Goal: Communication & Community: Answer question/provide support

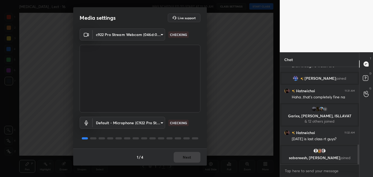
scroll to position [396, 0]
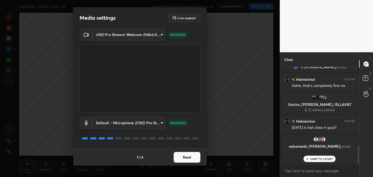
click at [194, 155] on button "Next" at bounding box center [187, 157] width 27 height 11
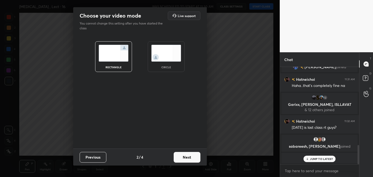
click at [194, 155] on button "Next" at bounding box center [187, 157] width 27 height 11
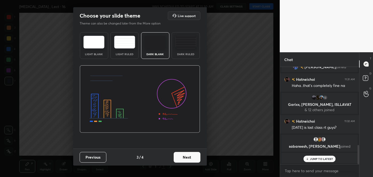
click at [194, 155] on button "Next" at bounding box center [187, 157] width 27 height 11
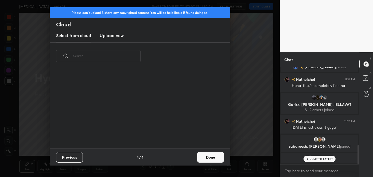
scroll to position [371, 0]
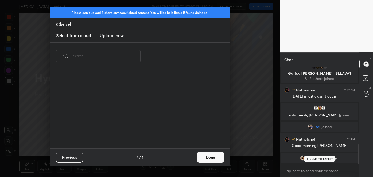
click at [206, 162] on button "Done" at bounding box center [210, 157] width 27 height 11
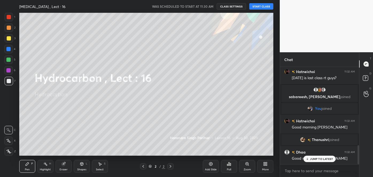
scroll to position [421, 0]
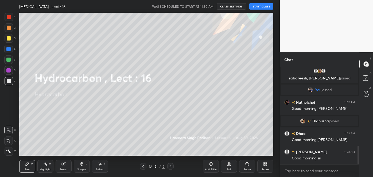
click at [258, 7] on button "START CLASS" at bounding box center [261, 6] width 24 height 6
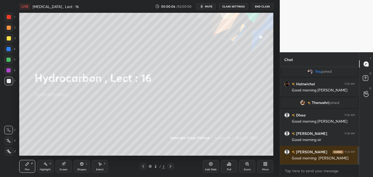
click at [212, 6] on span "mute" at bounding box center [208, 7] width 7 height 4
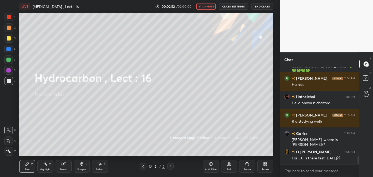
scroll to position [1113, 0]
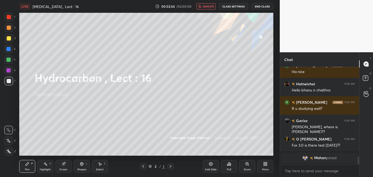
click at [208, 8] on span "unmute" at bounding box center [207, 7] width 11 height 4
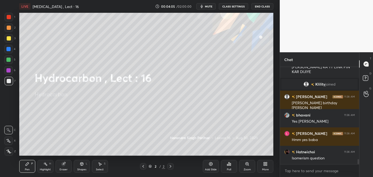
scroll to position [1736, 0]
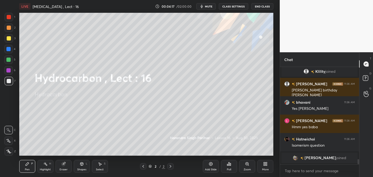
click at [209, 7] on span "mute" at bounding box center [208, 7] width 7 height 4
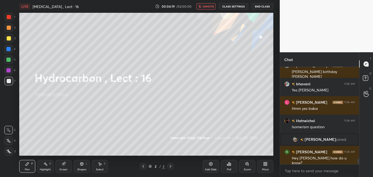
click at [209, 7] on span "unmute" at bounding box center [207, 7] width 11 height 4
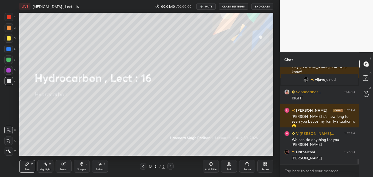
scroll to position [1687, 0]
click at [210, 6] on span "mute" at bounding box center [208, 7] width 7 height 4
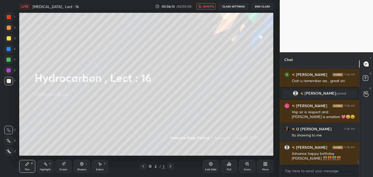
scroll to position [2196, 0]
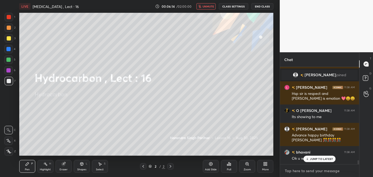
type textarea "x"
click at [294, 170] on textarea at bounding box center [319, 171] width 70 height 9
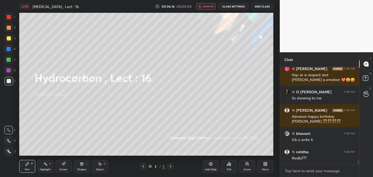
type textarea "s"
type textarea "x"
type textarea "su"
type textarea "x"
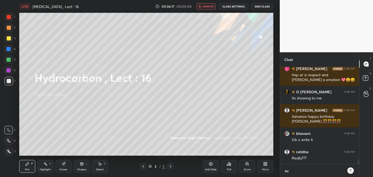
type textarea "sug"
type textarea "x"
type textarea "suga"
type textarea "x"
type textarea "sugan"
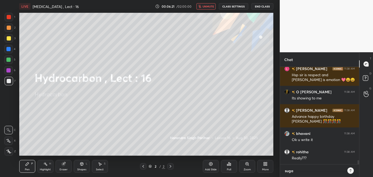
type textarea "x"
type textarea "[PERSON_NAME]"
type textarea "x"
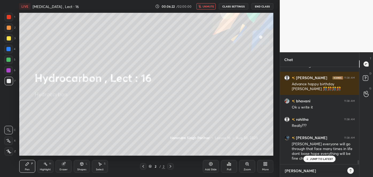
type textarea "[PERSON_NAME]"
type textarea "x"
type textarea "[PERSON_NAME]"
type textarea "x"
type textarea "[PERSON_NAME]"
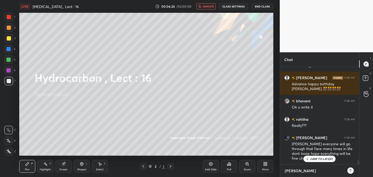
type textarea "x"
type textarea "[PERSON_NAME] m"
type textarea "x"
type textarea "[PERSON_NAME] ma"
type textarea "x"
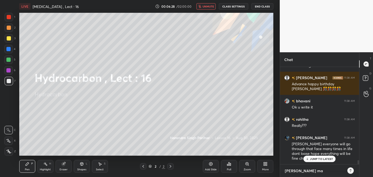
type textarea "[PERSON_NAME] man"
type textarea "x"
type textarea "[PERSON_NAME] many"
type textarea "x"
type textarea "[PERSON_NAME] many"
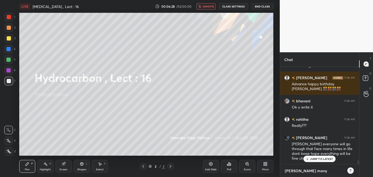
type textarea "x"
type textarea "[PERSON_NAME] many m"
type textarea "x"
type textarea "[PERSON_NAME] many ma"
type textarea "x"
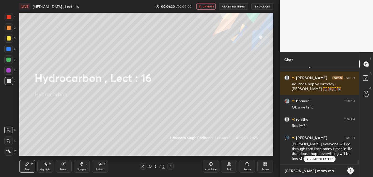
type textarea "[PERSON_NAME] many man"
type textarea "x"
type textarea "[PERSON_NAME] many many"
type textarea "x"
type textarea "[PERSON_NAME] many many"
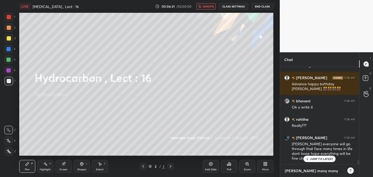
type textarea "x"
type textarea "[PERSON_NAME] many many h"
type textarea "x"
type textarea "[PERSON_NAME] many many ha"
type textarea "x"
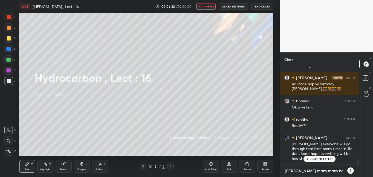
scroll to position [2260, 0]
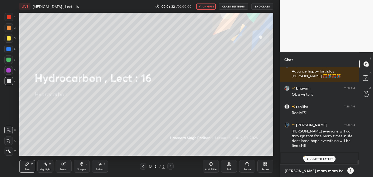
type textarea "[PERSON_NAME] many many hap"
type textarea "x"
type textarea "[PERSON_NAME] many many happ"
type textarea "x"
type textarea "[PERSON_NAME] many many happy"
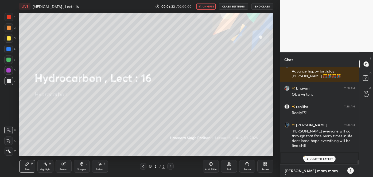
type textarea "x"
type textarea "[PERSON_NAME] many many happy"
type textarea "x"
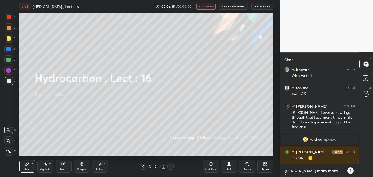
type textarea "[PERSON_NAME] many many happy r"
type textarea "x"
type textarea "[PERSON_NAME] many many happy re"
type textarea "x"
type textarea "[PERSON_NAME] many many happy ret"
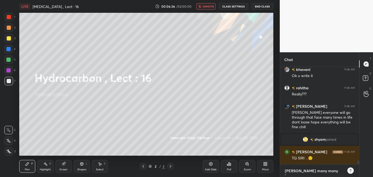
type textarea "x"
type textarea "[PERSON_NAME] many many happy retu"
type textarea "x"
type textarea "[PERSON_NAME] many many happy retur"
type textarea "x"
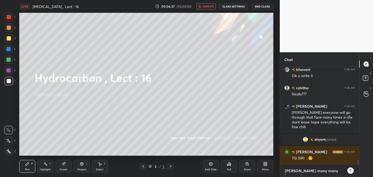
scroll to position [3, 0]
type textarea "[PERSON_NAME] many many happy return"
type textarea "x"
type textarea "[PERSON_NAME] many many happy returns"
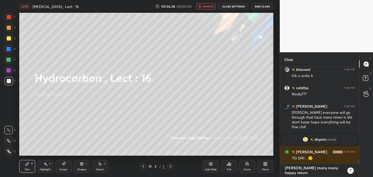
type textarea "x"
type textarea "[PERSON_NAME] many many happy returns"
type textarea "x"
type textarea "[PERSON_NAME] many many happy returns o"
type textarea "x"
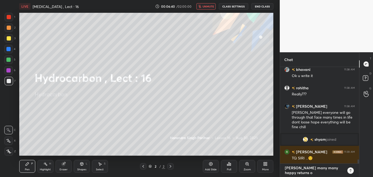
type textarea "[PERSON_NAME] many many happy returns of"
type textarea "x"
type textarea "[PERSON_NAME] many many happy returns of"
type textarea "x"
type textarea "[PERSON_NAME] many many happy returns of d"
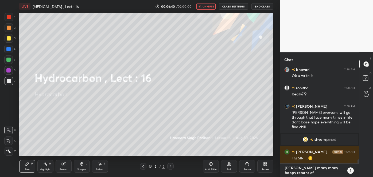
type textarea "x"
type textarea "[PERSON_NAME] many many happy returns of da"
type textarea "x"
type textarea "[PERSON_NAME] many many happy returns of day"
type textarea "x"
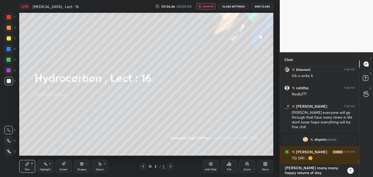
click at [301, 173] on textarea "[PERSON_NAME] many many happy returns of day" at bounding box center [314, 170] width 60 height 13
type textarea "[PERSON_NAME] many many happy returns of day"
type textarea "x"
type textarea "[PERSON_NAME] many many happy returns of d day"
type textarea "x"
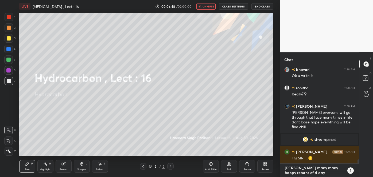
scroll to position [2298, 0]
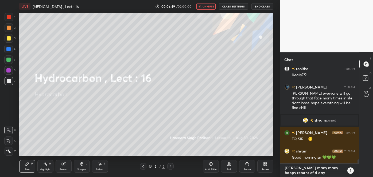
type textarea "[PERSON_NAME] many many happy returns of d day"
type textarea "x"
click at [349, 170] on icon at bounding box center [350, 171] width 4 height 4
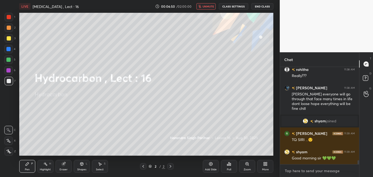
scroll to position [2332, 0]
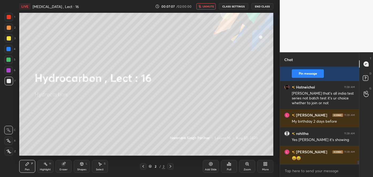
scroll to position [2428, 0]
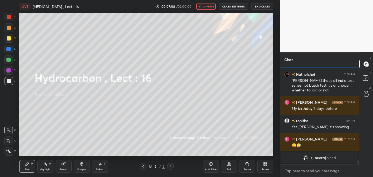
type textarea "x"
click at [297, 172] on textarea at bounding box center [319, 171] width 70 height 9
paste textarea "[URL][DOMAIN_NAME]"
type textarea "[URL][DOMAIN_NAME]"
type textarea "x"
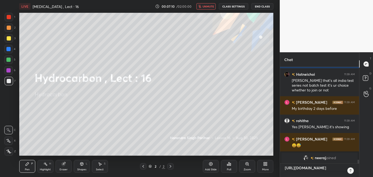
scroll to position [2230, 0]
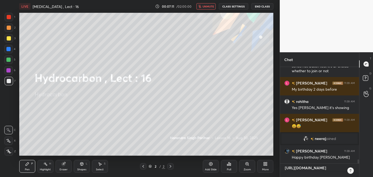
type textarea "[URL][DOMAIN_NAME]"
type textarea "x"
click at [348, 169] on icon at bounding box center [350, 171] width 4 height 4
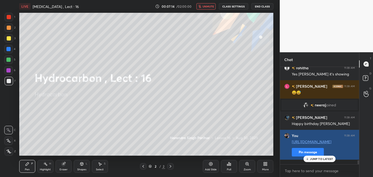
click at [298, 157] on button "Pin message" at bounding box center [308, 152] width 32 height 9
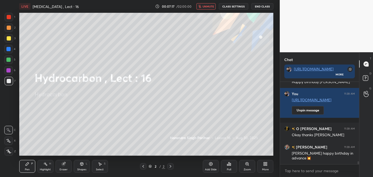
click at [211, 167] on div "Add Slide" at bounding box center [211, 166] width 16 height 13
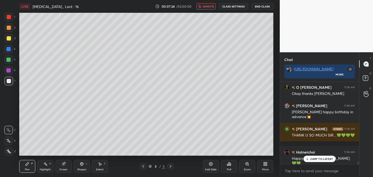
scroll to position [2375, 0]
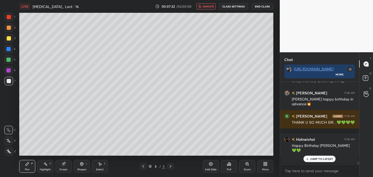
click at [8, 141] on icon at bounding box center [8, 140] width 4 height 3
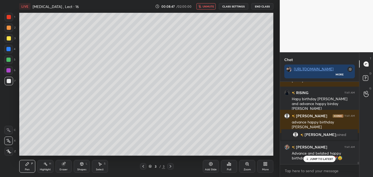
scroll to position [2685, 0]
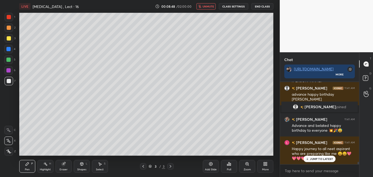
click at [213, 5] on span "unmute" at bounding box center [207, 7] width 11 height 4
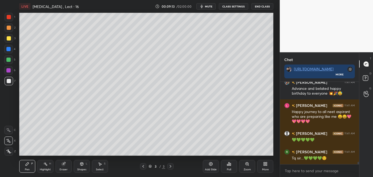
scroll to position [2741, 0]
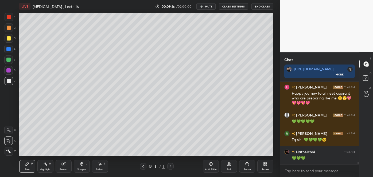
click at [210, 7] on span "mute" at bounding box center [208, 7] width 7 height 4
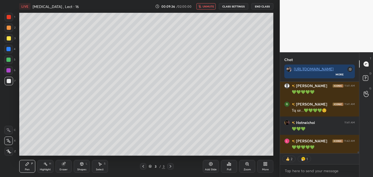
click at [208, 6] on span "unmute" at bounding box center [207, 7] width 11 height 4
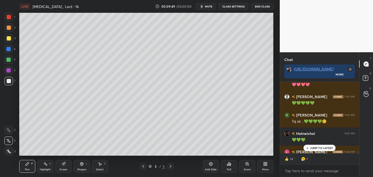
scroll to position [2788, 0]
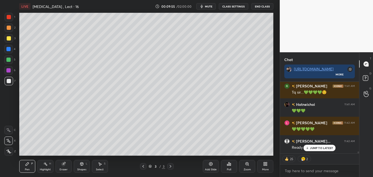
click at [231, 166] on icon at bounding box center [230, 164] width 1 height 2
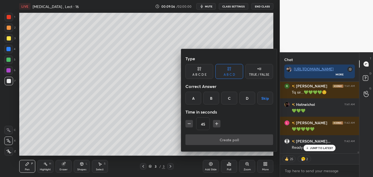
scroll to position [2801, 0]
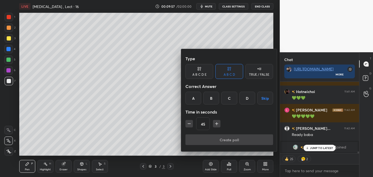
click at [228, 97] on div "C" at bounding box center [229, 98] width 16 height 13
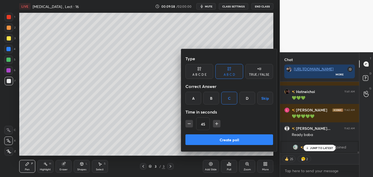
click at [214, 141] on button "Create poll" at bounding box center [229, 140] width 88 height 11
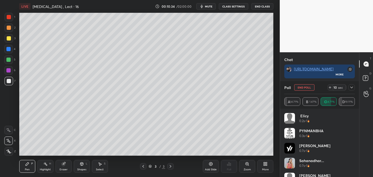
scroll to position [53, 77]
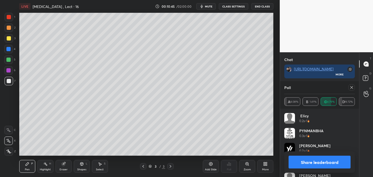
click at [312, 163] on button "Share leaderboard" at bounding box center [319, 162] width 62 height 13
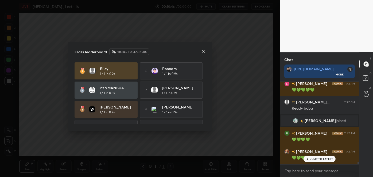
scroll to position [81, 77]
click at [204, 51] on icon at bounding box center [203, 51] width 4 height 4
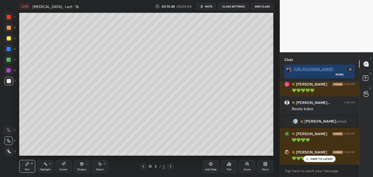
click at [8, 41] on div at bounding box center [9, 38] width 9 height 9
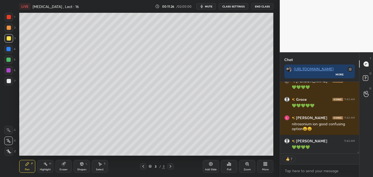
scroll to position [2917, 0]
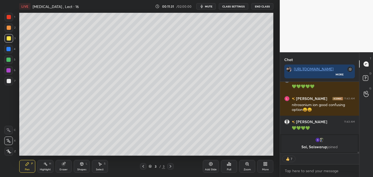
click at [211, 167] on div "Add Slide" at bounding box center [211, 166] width 16 height 13
click at [8, 82] on div at bounding box center [9, 81] width 4 height 4
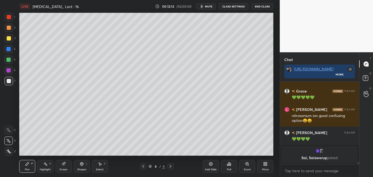
click at [9, 39] on div at bounding box center [9, 38] width 4 height 4
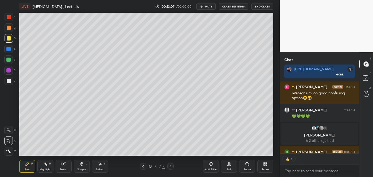
scroll to position [2, 1]
click at [232, 169] on div "Poll" at bounding box center [229, 166] width 16 height 13
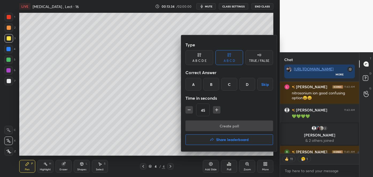
click at [213, 84] on div "B" at bounding box center [211, 84] width 16 height 13
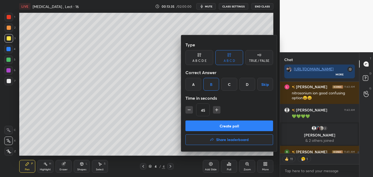
click at [218, 125] on button "Create poll" at bounding box center [229, 126] width 88 height 11
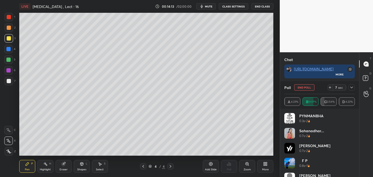
scroll to position [2905, 0]
click at [210, 6] on span "mute" at bounding box center [208, 7] width 7 height 4
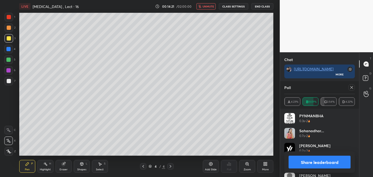
click at [307, 163] on button "Share leaderboard" at bounding box center [319, 162] width 62 height 13
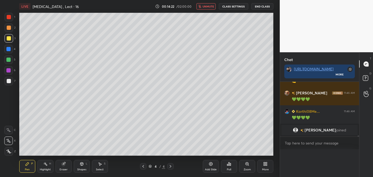
scroll to position [24, 69]
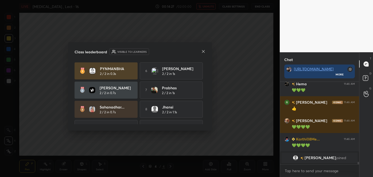
click at [201, 52] on icon at bounding box center [203, 51] width 4 height 4
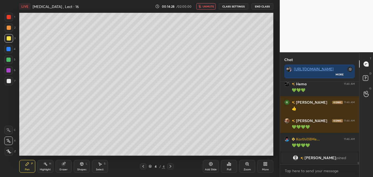
click at [209, 6] on span "unmute" at bounding box center [207, 7] width 11 height 4
click at [11, 59] on div at bounding box center [8, 60] width 4 height 4
click at [9, 76] on div "6" at bounding box center [9, 71] width 11 height 11
click at [10, 28] on div at bounding box center [9, 28] width 4 height 4
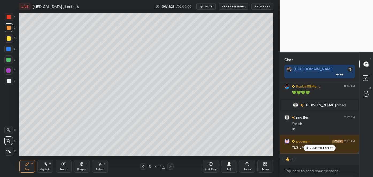
scroll to position [2960, 0]
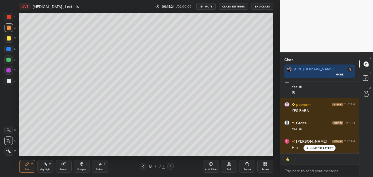
click at [212, 6] on span "mute" at bounding box center [208, 7] width 7 height 4
click at [211, 168] on div "Add Slide" at bounding box center [211, 169] width 12 height 3
click at [11, 82] on div at bounding box center [9, 81] width 4 height 4
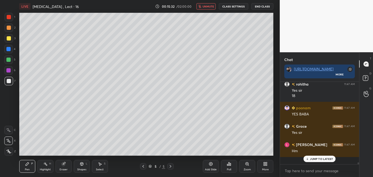
scroll to position [2949, 0]
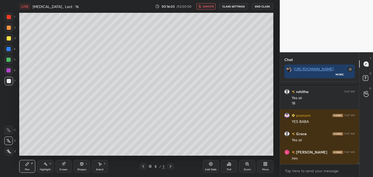
click at [8, 39] on div at bounding box center [9, 38] width 4 height 4
click at [8, 81] on div at bounding box center [9, 81] width 4 height 4
click at [10, 28] on div at bounding box center [9, 28] width 4 height 4
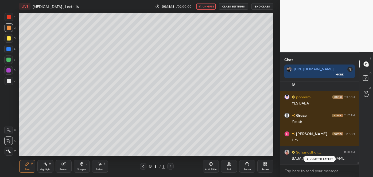
scroll to position [2986, 0]
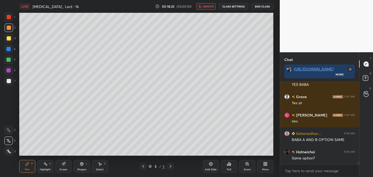
click at [62, 167] on div "Eraser" at bounding box center [64, 166] width 16 height 13
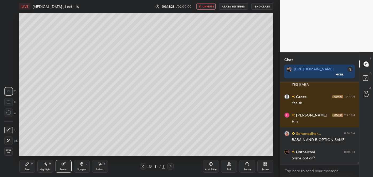
click at [31, 167] on div "Pen P" at bounding box center [27, 166] width 16 height 13
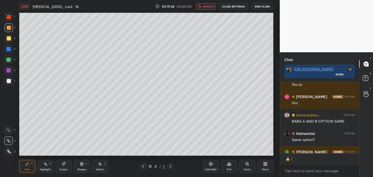
scroll to position [2, 1]
click at [211, 7] on span "unmute" at bounding box center [207, 7] width 11 height 4
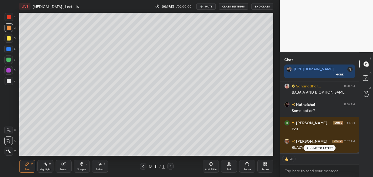
scroll to position [3052, 0]
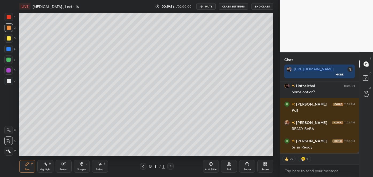
click at [212, 7] on span "mute" at bounding box center [208, 7] width 7 height 4
click at [230, 167] on div "Poll" at bounding box center [229, 166] width 16 height 13
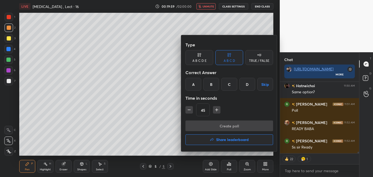
click at [230, 82] on div "C" at bounding box center [229, 84] width 16 height 13
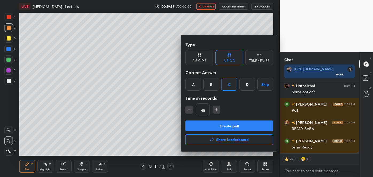
click at [225, 126] on button "Create poll" at bounding box center [229, 126] width 88 height 11
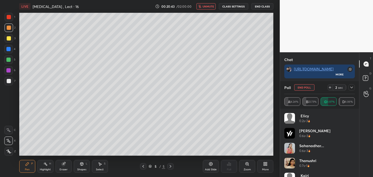
scroll to position [53, 77]
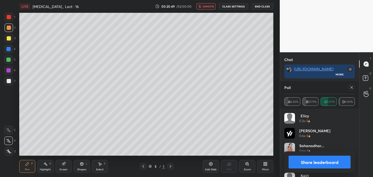
click at [308, 164] on button "Share leaderboard" at bounding box center [319, 162] width 62 height 13
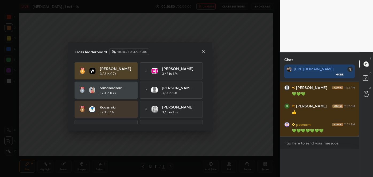
scroll to position [2, 1]
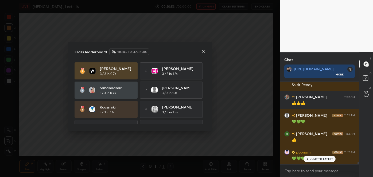
click at [203, 51] on icon at bounding box center [203, 51] width 3 height 3
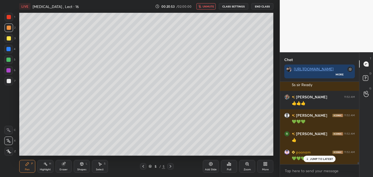
click at [207, 6] on span "unmute" at bounding box center [207, 7] width 11 height 4
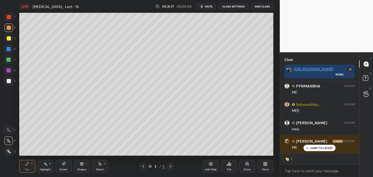
scroll to position [3249, 0]
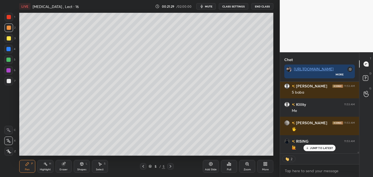
click at [6, 61] on div at bounding box center [8, 60] width 9 height 9
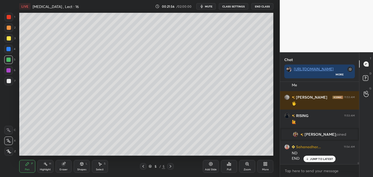
scroll to position [3247, 0]
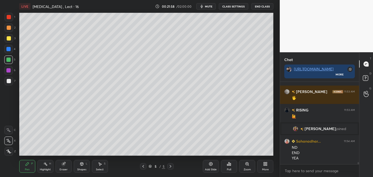
click at [9, 50] on div at bounding box center [8, 49] width 4 height 4
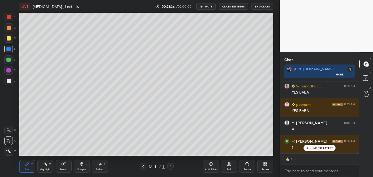
scroll to position [3473, 0]
click at [8, 60] on div at bounding box center [8, 60] width 4 height 4
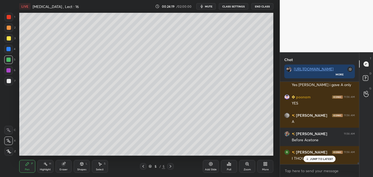
scroll to position [3609, 0]
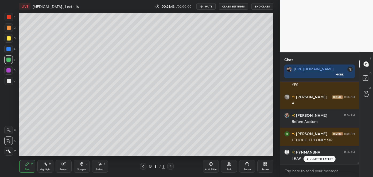
click at [9, 36] on div at bounding box center [9, 38] width 4 height 4
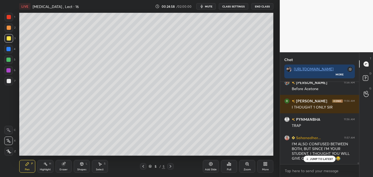
click at [9, 60] on div at bounding box center [8, 60] width 4 height 4
click at [9, 49] on div at bounding box center [8, 49] width 4 height 4
click at [9, 27] on div at bounding box center [9, 28] width 4 height 4
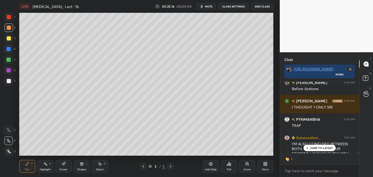
scroll to position [2, 1]
click at [8, 60] on div at bounding box center [8, 60] width 4 height 4
click at [7, 48] on div at bounding box center [8, 49] width 4 height 4
click at [80, 166] on icon at bounding box center [82, 164] width 4 height 4
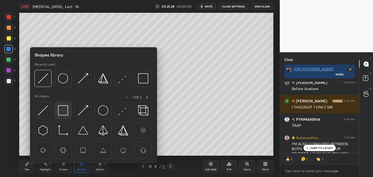
click at [65, 110] on img at bounding box center [63, 110] width 10 height 10
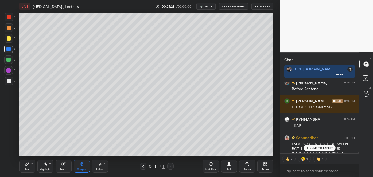
scroll to position [3666, 0]
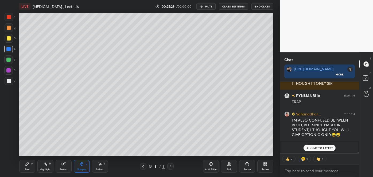
click at [11, 69] on div at bounding box center [8, 70] width 9 height 9
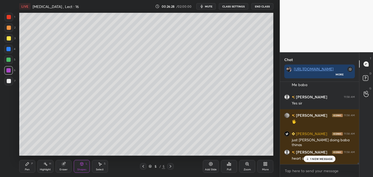
scroll to position [4005, 0]
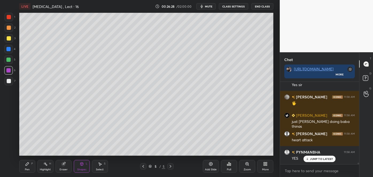
click at [212, 166] on icon at bounding box center [210, 164] width 4 height 4
click at [9, 81] on div at bounding box center [9, 81] width 4 height 4
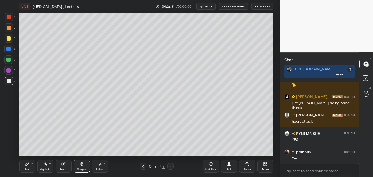
scroll to position [4042, 0]
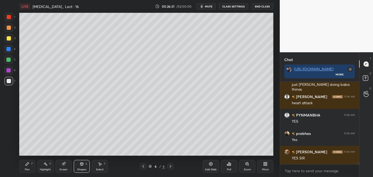
click at [29, 167] on div "Pen P" at bounding box center [27, 166] width 16 height 13
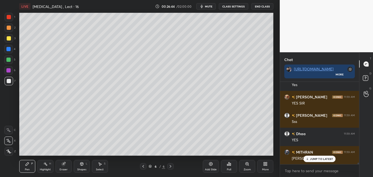
scroll to position [4115, 0]
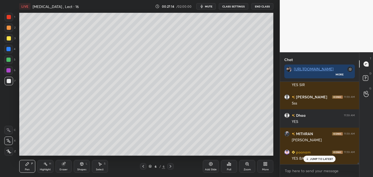
click at [9, 39] on div at bounding box center [9, 38] width 4 height 4
click at [7, 29] on div at bounding box center [9, 28] width 4 height 4
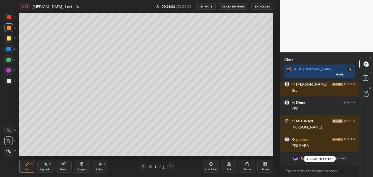
click at [209, 6] on span "mute" at bounding box center [208, 7] width 7 height 4
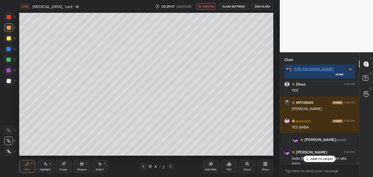
click at [211, 7] on span "unmute" at bounding box center [207, 7] width 11 height 4
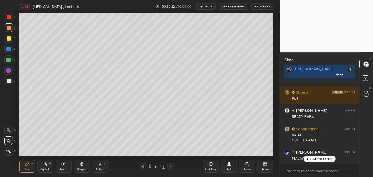
scroll to position [2, 1]
click at [209, 6] on span "mute" at bounding box center [208, 7] width 7 height 4
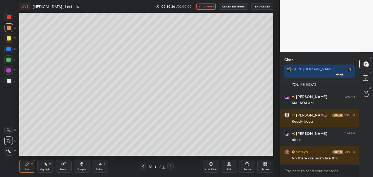
scroll to position [4415, 0]
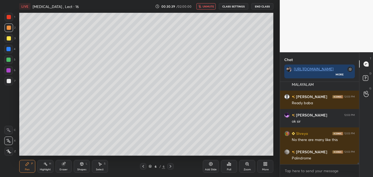
click at [229, 165] on icon at bounding box center [229, 164] width 1 height 3
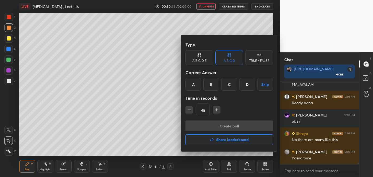
click at [249, 84] on div "D" at bounding box center [247, 84] width 16 height 13
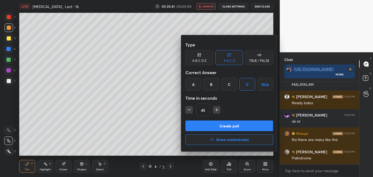
click at [229, 125] on button "Create poll" at bounding box center [229, 126] width 88 height 11
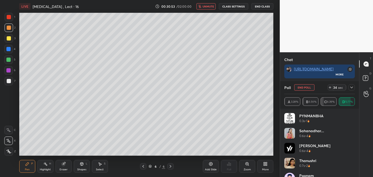
scroll to position [4477, 0]
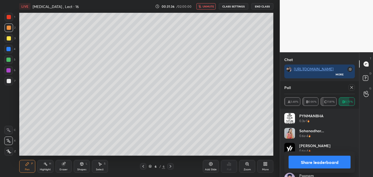
click at [306, 161] on button "Share leaderboard" at bounding box center [319, 162] width 62 height 13
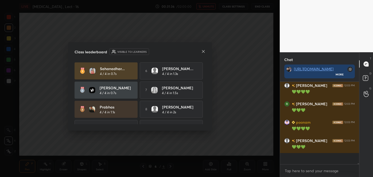
scroll to position [2, 1]
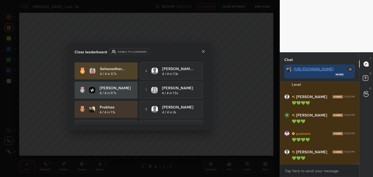
click at [202, 51] on icon at bounding box center [203, 51] width 3 height 3
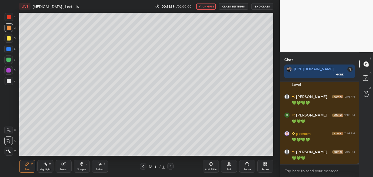
click at [210, 5] on span "unmute" at bounding box center [207, 7] width 11 height 4
click at [9, 38] on div at bounding box center [9, 38] width 4 height 4
click at [8, 60] on div at bounding box center [8, 60] width 4 height 4
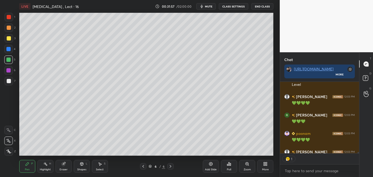
scroll to position [2, 1]
click at [9, 49] on div at bounding box center [8, 49] width 4 height 4
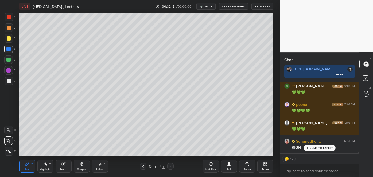
click at [9, 49] on div at bounding box center [8, 49] width 4 height 4
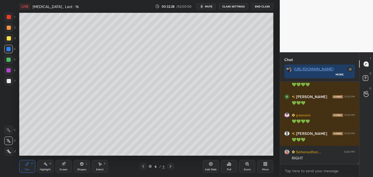
scroll to position [4549, 0]
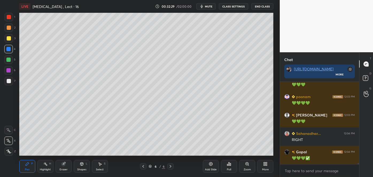
click at [8, 39] on div at bounding box center [9, 38] width 4 height 4
click at [9, 70] on div at bounding box center [8, 70] width 4 height 4
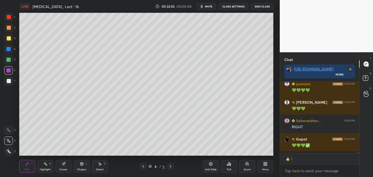
scroll to position [4233, 0]
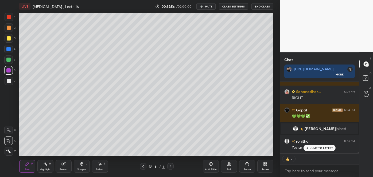
click at [211, 167] on div "Add Slide" at bounding box center [211, 166] width 16 height 13
click at [11, 82] on div at bounding box center [9, 81] width 4 height 4
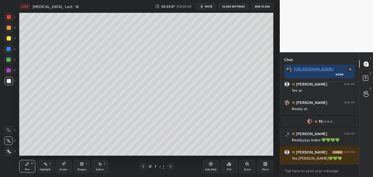
scroll to position [4327, 0]
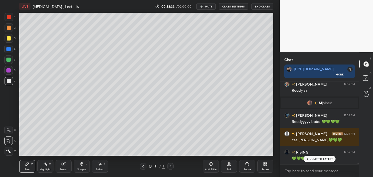
click at [84, 169] on div "Shapes" at bounding box center [81, 169] width 9 height 3
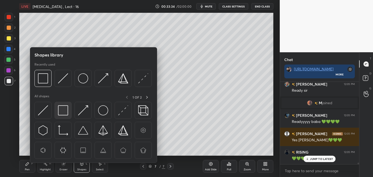
click at [63, 110] on img at bounding box center [63, 110] width 10 height 10
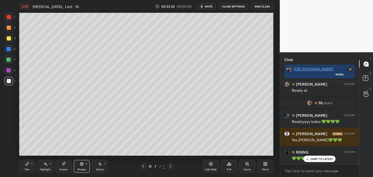
click at [10, 40] on div at bounding box center [9, 38] width 4 height 4
click at [9, 81] on div at bounding box center [9, 81] width 4 height 4
click at [27, 168] on div "Pen" at bounding box center [27, 169] width 5 height 3
click at [8, 27] on div at bounding box center [9, 28] width 4 height 4
click at [9, 61] on div at bounding box center [8, 60] width 4 height 4
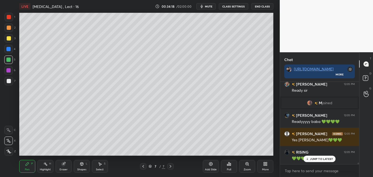
click at [9, 28] on div at bounding box center [9, 28] width 4 height 4
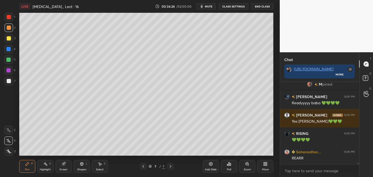
click at [9, 49] on div at bounding box center [8, 49] width 4 height 4
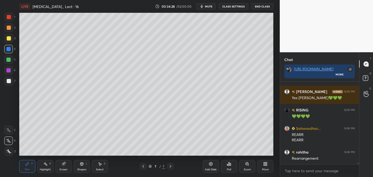
scroll to position [4388, 0]
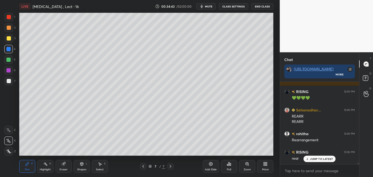
click at [10, 36] on div at bounding box center [9, 38] width 4 height 4
click at [9, 82] on div at bounding box center [9, 81] width 4 height 4
click at [210, 166] on icon at bounding box center [210, 164] width 4 height 4
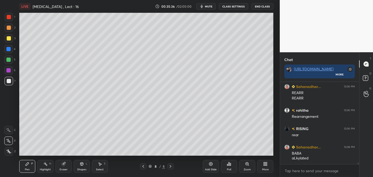
click at [9, 38] on div at bounding box center [9, 38] width 4 height 4
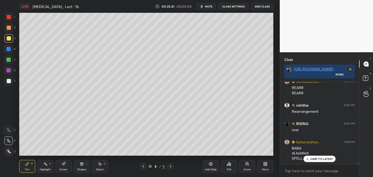
click at [144, 167] on icon at bounding box center [143, 166] width 4 height 4
click at [8, 82] on div at bounding box center [9, 81] width 4 height 4
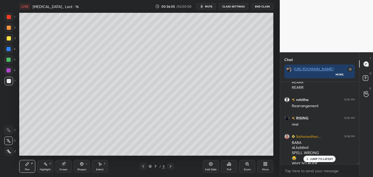
scroll to position [4427, 0]
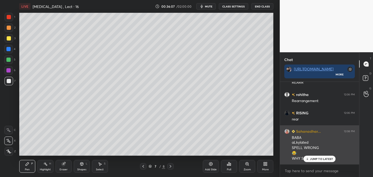
click at [308, 157] on div "JUMP TO LATEST" at bounding box center [319, 159] width 32 height 6
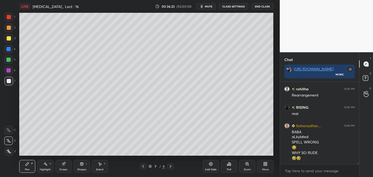
click at [171, 166] on icon at bounding box center [170, 166] width 4 height 4
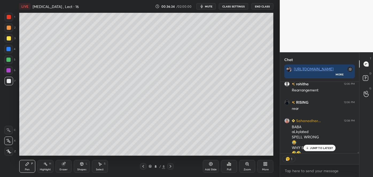
scroll to position [2, 1]
click at [9, 41] on div at bounding box center [9, 38] width 4 height 4
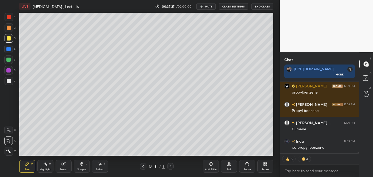
scroll to position [4624, 0]
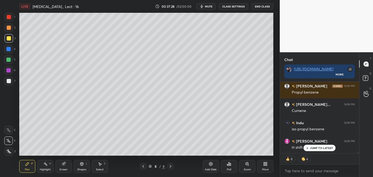
click at [9, 28] on div at bounding box center [9, 28] width 4 height 4
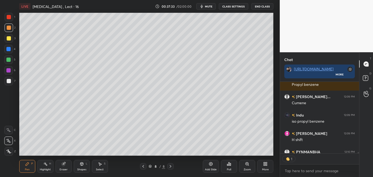
scroll to position [70, 77]
click at [11, 49] on div at bounding box center [8, 49] width 9 height 9
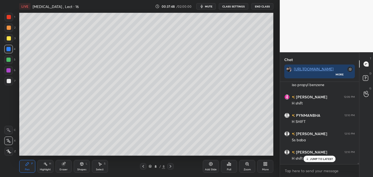
scroll to position [4687, 0]
click at [8, 39] on div at bounding box center [9, 38] width 4 height 4
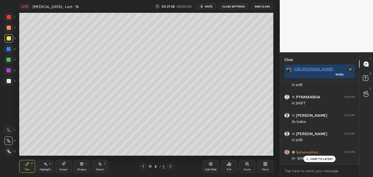
scroll to position [4705, 0]
click at [8, 26] on div at bounding box center [9, 28] width 4 height 4
click at [9, 81] on div at bounding box center [9, 81] width 4 height 4
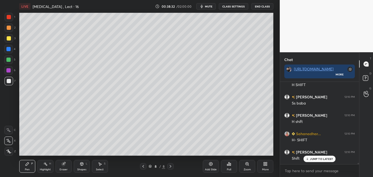
click at [9, 50] on div at bounding box center [8, 49] width 4 height 4
click at [8, 61] on div at bounding box center [8, 60] width 4 height 4
click at [8, 81] on div at bounding box center [9, 81] width 4 height 4
click at [9, 38] on div at bounding box center [9, 38] width 4 height 4
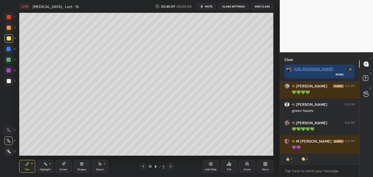
scroll to position [5079, 0]
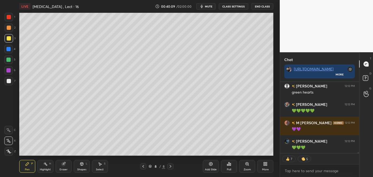
click at [213, 165] on icon at bounding box center [210, 164] width 4 height 4
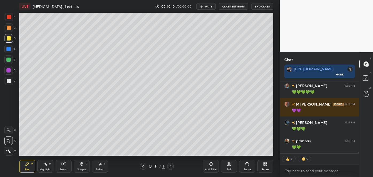
click at [9, 82] on div at bounding box center [9, 81] width 4 height 4
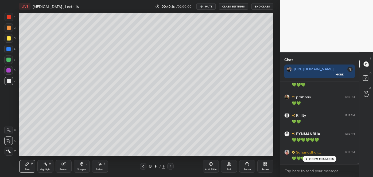
scroll to position [5160, 0]
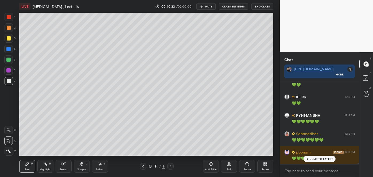
click at [213, 167] on div "Add Slide" at bounding box center [211, 166] width 16 height 13
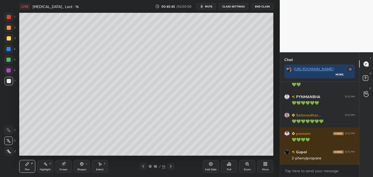
click at [9, 40] on div at bounding box center [9, 38] width 4 height 4
click at [9, 60] on div at bounding box center [8, 60] width 4 height 4
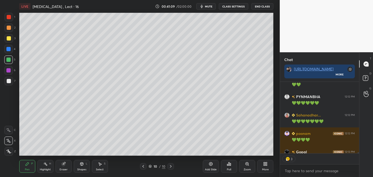
scroll to position [5208, 0]
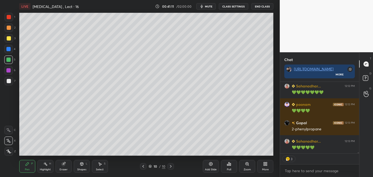
click at [7, 38] on div at bounding box center [9, 38] width 4 height 4
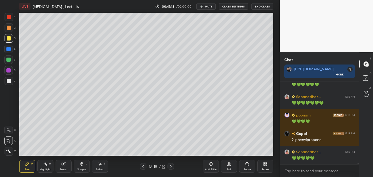
click at [10, 79] on div at bounding box center [9, 81] width 9 height 9
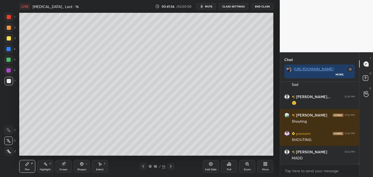
scroll to position [5021, 0]
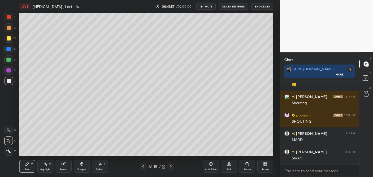
click at [8, 27] on div at bounding box center [9, 28] width 4 height 4
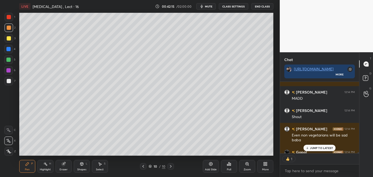
scroll to position [2, 1]
click at [66, 166] on div "Eraser" at bounding box center [64, 166] width 16 height 13
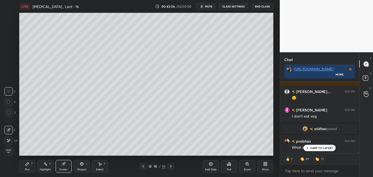
scroll to position [5215, 0]
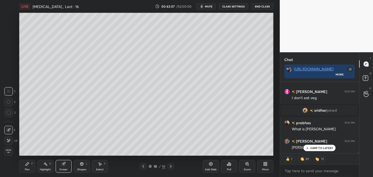
click at [312, 147] on p "JUMP TO LATEST" at bounding box center [321, 148] width 23 height 3
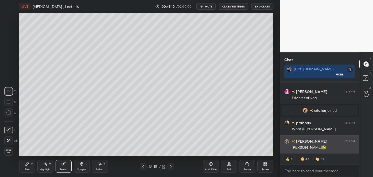
scroll to position [5233, 0]
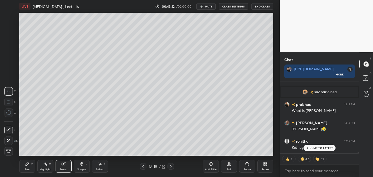
click at [30, 166] on div "Pen P" at bounding box center [27, 166] width 16 height 13
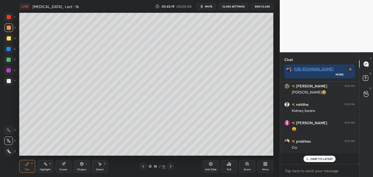
scroll to position [5259, 0]
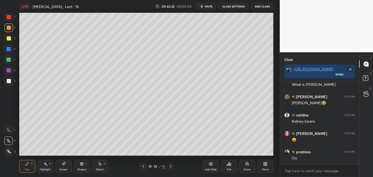
click at [143, 164] on icon at bounding box center [143, 166] width 4 height 4
click at [9, 82] on div at bounding box center [9, 81] width 4 height 4
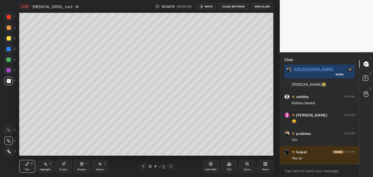
click at [274, 49] on div "Setting up your live class Poll for secs No correct answer Start poll" at bounding box center [146, 84] width 258 height 143
click at [10, 38] on div at bounding box center [9, 38] width 4 height 4
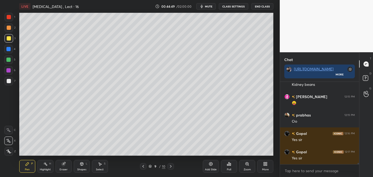
scroll to position [5296, 0]
click at [9, 82] on div at bounding box center [9, 81] width 4 height 4
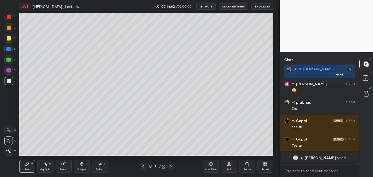
click at [9, 29] on div at bounding box center [9, 28] width 4 height 4
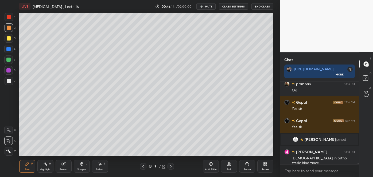
scroll to position [5216, 0]
click at [8, 38] on div at bounding box center [9, 38] width 4 height 4
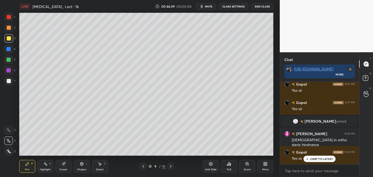
click at [211, 166] on icon at bounding box center [210, 164] width 3 height 3
click at [9, 81] on div at bounding box center [9, 81] width 4 height 4
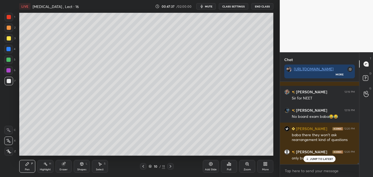
scroll to position [5336, 0]
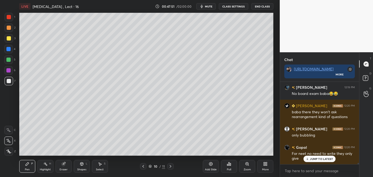
click at [7, 38] on div at bounding box center [9, 38] width 4 height 4
click at [9, 78] on div at bounding box center [9, 81] width 9 height 9
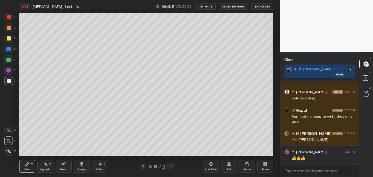
scroll to position [5392, 0]
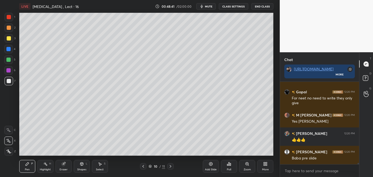
click at [144, 166] on icon at bounding box center [143, 166] width 4 height 4
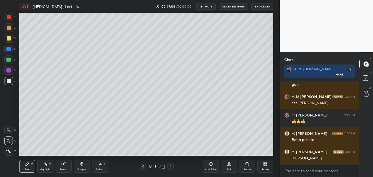
scroll to position [5429, 0]
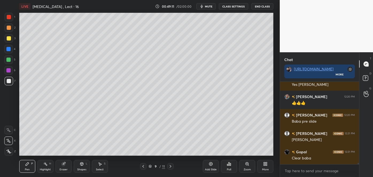
click at [171, 166] on icon at bounding box center [170, 166] width 4 height 4
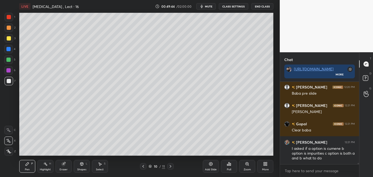
click at [170, 167] on icon at bounding box center [170, 166] width 4 height 4
click at [144, 167] on icon at bounding box center [143, 166] width 4 height 4
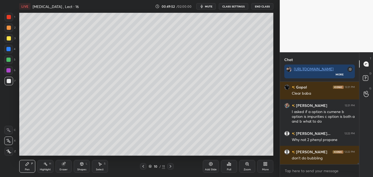
scroll to position [5512, 0]
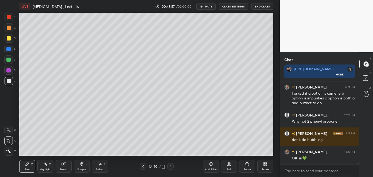
click at [9, 37] on div at bounding box center [9, 38] width 4 height 4
click at [100, 167] on div "Select S" at bounding box center [100, 166] width 16 height 13
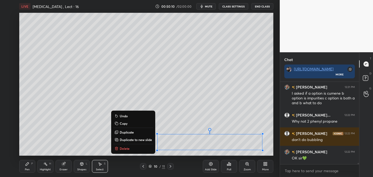
click at [124, 147] on p "Delete" at bounding box center [125, 149] width 10 height 4
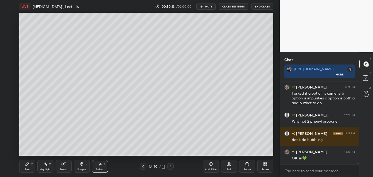
click at [29, 168] on div "Pen P" at bounding box center [27, 166] width 16 height 13
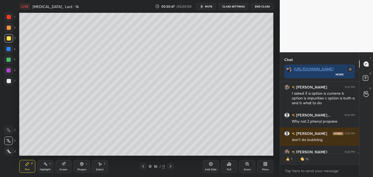
scroll to position [5541, 0]
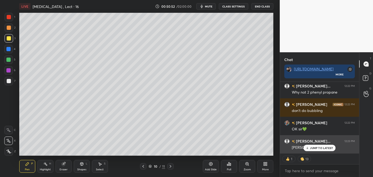
click at [311, 148] on p "JUMP TO LATEST" at bounding box center [321, 148] width 23 height 3
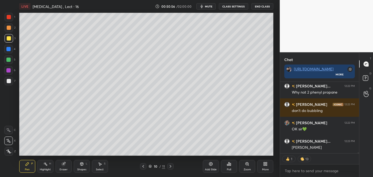
scroll to position [5530, 0]
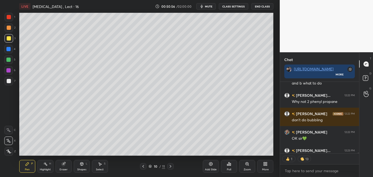
click at [212, 166] on div "Add Slide" at bounding box center [211, 166] width 16 height 13
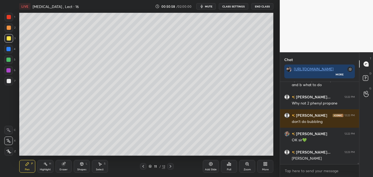
click at [9, 81] on div at bounding box center [9, 81] width 4 height 4
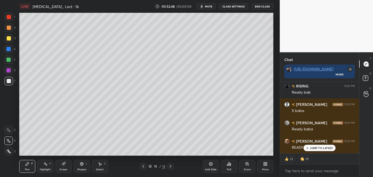
scroll to position [5652, 0]
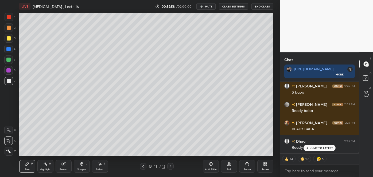
click at [230, 167] on div "Poll" at bounding box center [229, 166] width 16 height 13
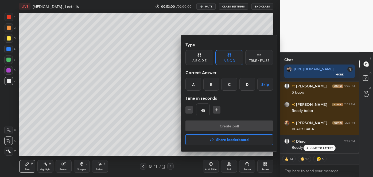
click at [196, 85] on div "A" at bounding box center [193, 84] width 16 height 13
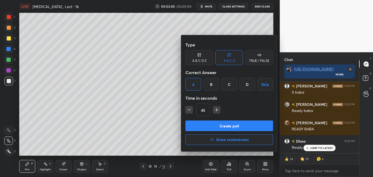
click at [211, 127] on button "Create poll" at bounding box center [229, 126] width 88 height 11
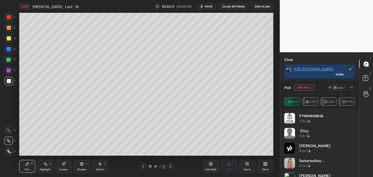
scroll to position [5687, 0]
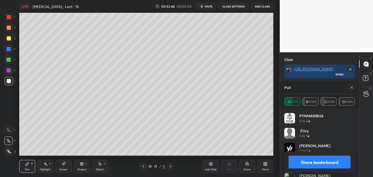
click at [299, 162] on button "Share leaderboard" at bounding box center [319, 162] width 62 height 13
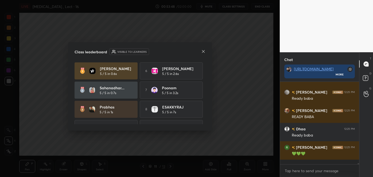
scroll to position [80, 77]
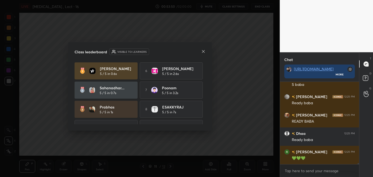
click at [204, 50] on icon at bounding box center [203, 51] width 4 height 4
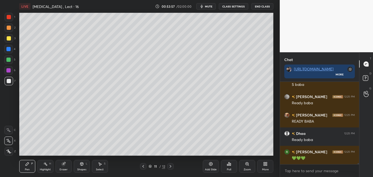
click at [7, 40] on div at bounding box center [9, 38] width 4 height 4
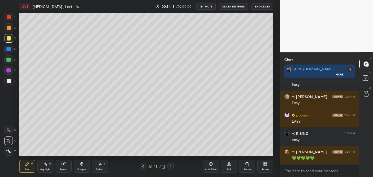
scroll to position [5788, 0]
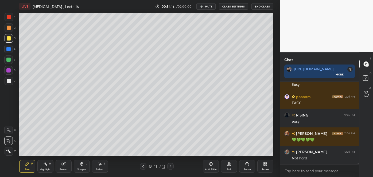
click at [7, 29] on div at bounding box center [9, 28] width 4 height 4
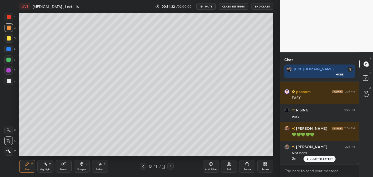
scroll to position [5812, 0]
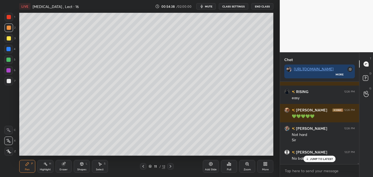
click at [214, 165] on div "Add Slide" at bounding box center [211, 166] width 16 height 13
click at [9, 81] on div at bounding box center [9, 81] width 4 height 4
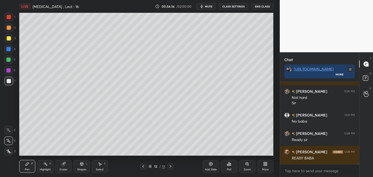
scroll to position [5867, 0]
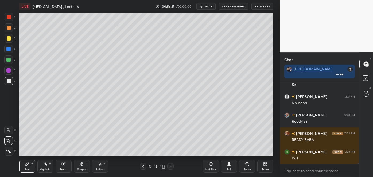
click at [8, 38] on div at bounding box center [9, 38] width 4 height 4
click at [229, 166] on icon at bounding box center [229, 164] width 1 height 3
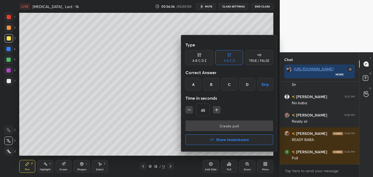
click at [228, 85] on div "C" at bounding box center [229, 84] width 16 height 13
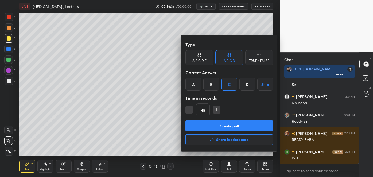
click at [224, 127] on button "Create poll" at bounding box center [229, 126] width 88 height 11
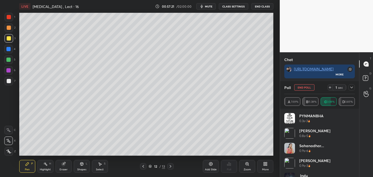
scroll to position [53, 77]
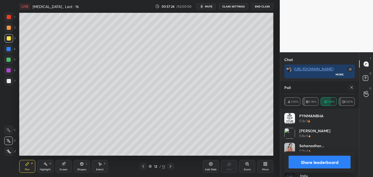
click at [298, 160] on button "Share leaderboard" at bounding box center [319, 162] width 62 height 13
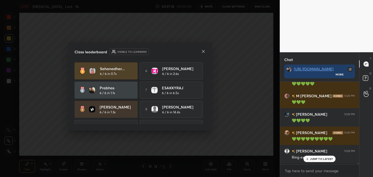
scroll to position [81, 77]
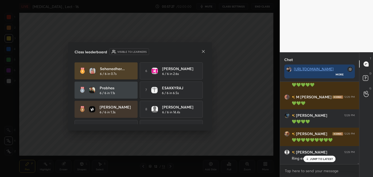
click at [203, 50] on icon at bounding box center [203, 51] width 4 height 4
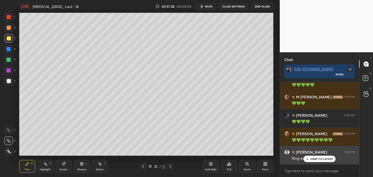
click at [311, 160] on p "JUMP TO LATEST" at bounding box center [321, 159] width 23 height 3
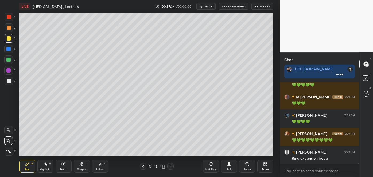
click at [9, 38] on div at bounding box center [9, 38] width 4 height 4
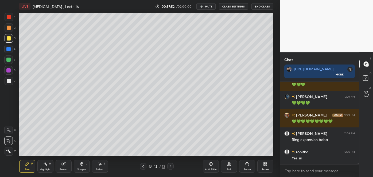
scroll to position [5996, 0]
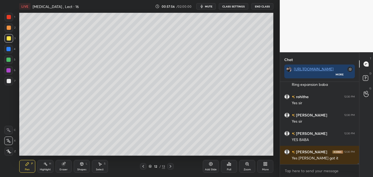
click at [7, 51] on div at bounding box center [8, 49] width 4 height 4
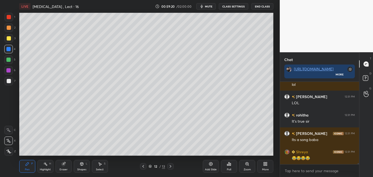
scroll to position [6590, 0]
click at [212, 165] on icon at bounding box center [210, 164] width 3 height 3
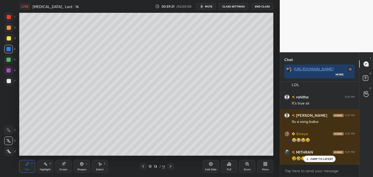
click at [8, 81] on div at bounding box center [9, 81] width 4 height 4
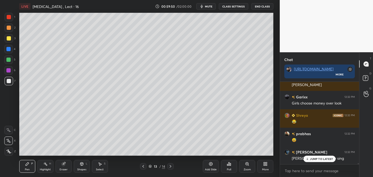
scroll to position [6742, 0]
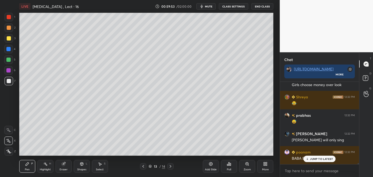
click at [9, 39] on div at bounding box center [9, 38] width 4 height 4
click at [8, 58] on div at bounding box center [8, 60] width 4 height 4
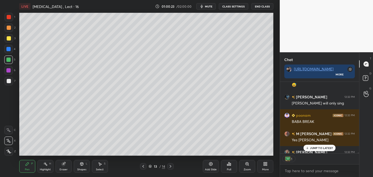
scroll to position [2, 1]
click at [12, 79] on div at bounding box center [9, 81] width 9 height 9
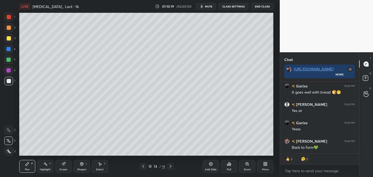
scroll to position [7646, 0]
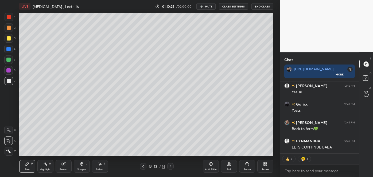
click at [8, 49] on div at bounding box center [8, 49] width 4 height 4
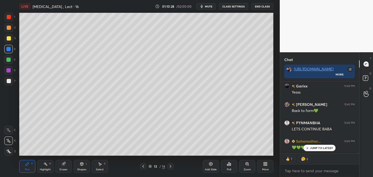
click at [10, 79] on div at bounding box center [9, 81] width 4 height 4
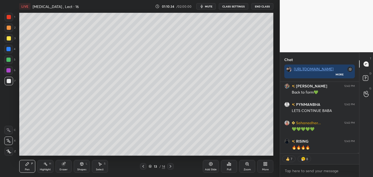
click at [10, 37] on div at bounding box center [9, 38] width 4 height 4
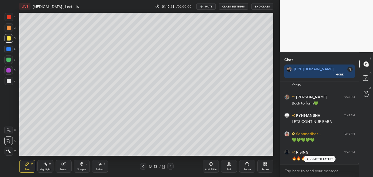
scroll to position [7671, 0]
click at [7, 50] on div at bounding box center [8, 49] width 4 height 4
click at [9, 79] on div at bounding box center [9, 81] width 9 height 9
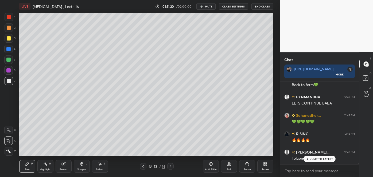
click at [8, 40] on div at bounding box center [9, 38] width 4 height 4
click at [11, 60] on div at bounding box center [8, 60] width 9 height 9
click at [9, 83] on div at bounding box center [9, 81] width 4 height 4
click at [9, 41] on div at bounding box center [9, 38] width 4 height 4
click at [8, 50] on div at bounding box center [8, 49] width 4 height 4
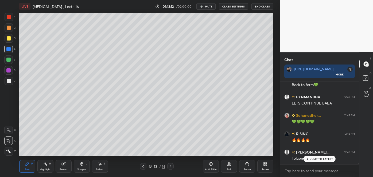
click at [9, 81] on div at bounding box center [9, 81] width 4 height 4
click at [8, 29] on div at bounding box center [9, 28] width 4 height 4
click at [9, 78] on div at bounding box center [9, 81] width 9 height 9
click at [7, 61] on div at bounding box center [8, 60] width 4 height 4
click at [8, 82] on div at bounding box center [9, 81] width 4 height 4
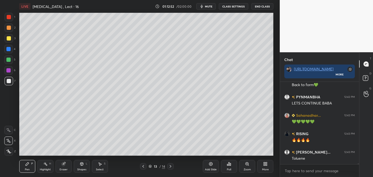
scroll to position [7708, 0]
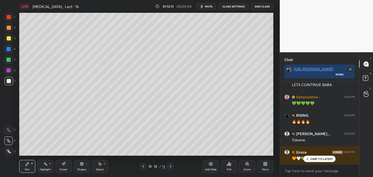
click at [9, 61] on div at bounding box center [8, 60] width 4 height 4
click at [8, 81] on div at bounding box center [9, 81] width 4 height 4
click at [9, 29] on div at bounding box center [9, 28] width 4 height 4
click at [274, 147] on div "Setting up your live class Poll for secs No correct answer Start poll" at bounding box center [146, 84] width 258 height 143
click at [7, 130] on icon at bounding box center [8, 130] width 5 height 4
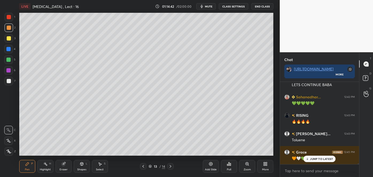
click at [234, 152] on div "Poll" at bounding box center [229, 167] width 16 height 30
click at [235, 152] on div "Poll" at bounding box center [229, 167] width 16 height 30
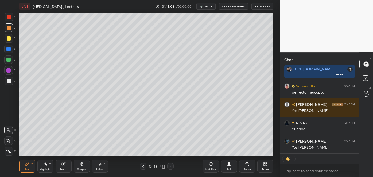
scroll to position [7830, 0]
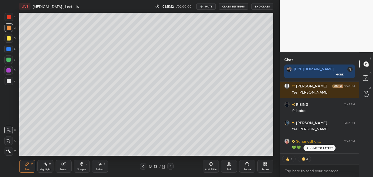
click at [213, 167] on div "Add Slide" at bounding box center [211, 166] width 16 height 13
click at [10, 82] on div at bounding box center [9, 81] width 4 height 4
click at [10, 142] on icon at bounding box center [8, 141] width 5 height 4
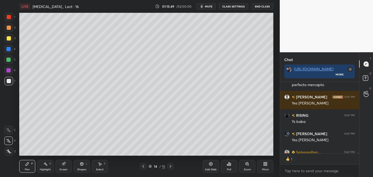
scroll to position [2, 1]
click at [9, 38] on div at bounding box center [9, 38] width 4 height 4
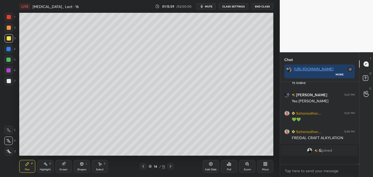
scroll to position [7850, 0]
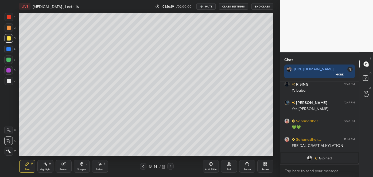
click at [10, 61] on div at bounding box center [8, 60] width 4 height 4
click at [7, 27] on div at bounding box center [9, 28] width 4 height 4
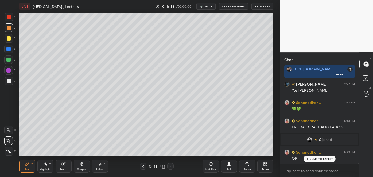
click at [9, 39] on div at bounding box center [9, 38] width 4 height 4
click at [6, 28] on div at bounding box center [9, 27] width 9 height 9
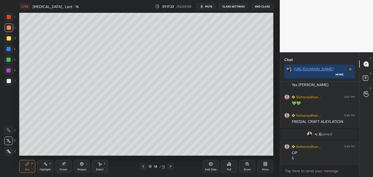
click at [10, 81] on div at bounding box center [9, 81] width 4 height 4
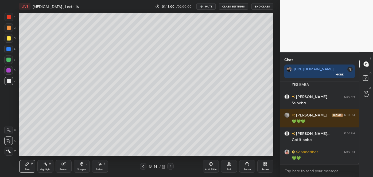
scroll to position [8021, 0]
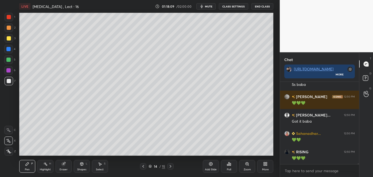
click at [212, 166] on icon at bounding box center [210, 164] width 4 height 4
click at [12, 80] on div at bounding box center [9, 81] width 9 height 9
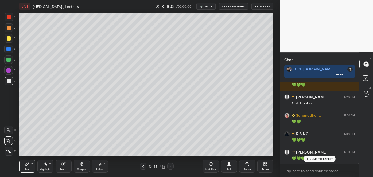
scroll to position [8058, 0]
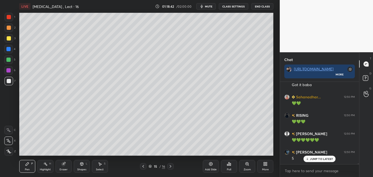
click at [81, 168] on div "Shapes" at bounding box center [81, 169] width 9 height 3
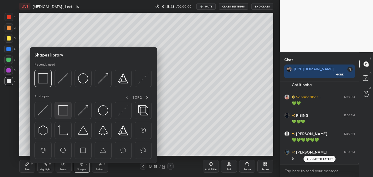
click at [63, 110] on img at bounding box center [63, 110] width 10 height 10
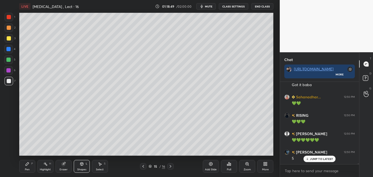
click at [7, 40] on div at bounding box center [9, 38] width 4 height 4
click at [29, 165] on icon at bounding box center [27, 164] width 4 height 4
click at [10, 82] on div at bounding box center [9, 81] width 4 height 4
click at [8, 40] on div at bounding box center [9, 38] width 4 height 4
click at [10, 80] on div at bounding box center [9, 81] width 4 height 4
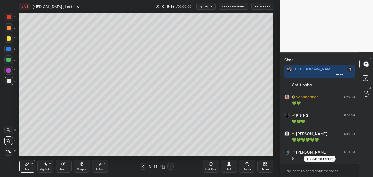
click at [7, 37] on div at bounding box center [9, 38] width 4 height 4
click at [8, 26] on div at bounding box center [9, 28] width 4 height 4
click at [8, 49] on div at bounding box center [8, 49] width 4 height 4
click at [9, 72] on div at bounding box center [8, 70] width 4 height 4
click at [83, 167] on div "Shapes L" at bounding box center [82, 166] width 16 height 13
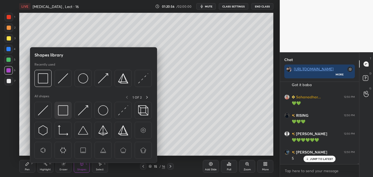
click at [63, 113] on img at bounding box center [63, 110] width 10 height 10
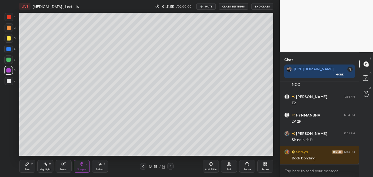
scroll to position [8169, 0]
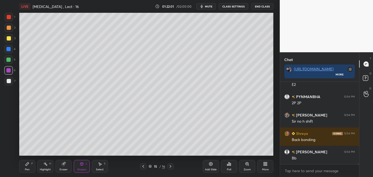
click at [9, 38] on div at bounding box center [9, 38] width 4 height 4
click at [28, 163] on icon at bounding box center [27, 164] width 3 height 3
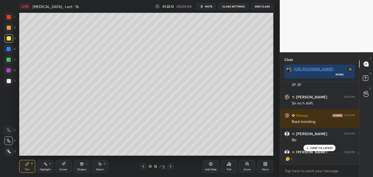
scroll to position [2, 1]
click at [8, 60] on div at bounding box center [8, 60] width 4 height 4
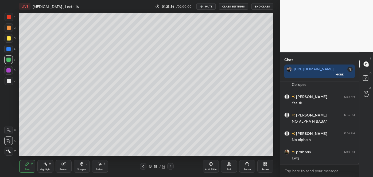
scroll to position [81, 77]
click at [9, 49] on div at bounding box center [8, 49] width 4 height 4
click at [8, 61] on div at bounding box center [8, 60] width 4 height 4
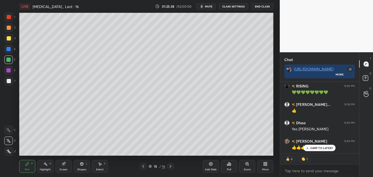
scroll to position [8487, 0]
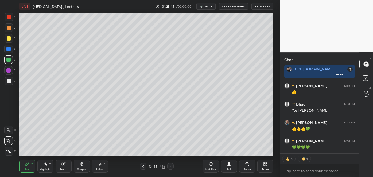
click at [212, 164] on icon at bounding box center [210, 164] width 4 height 4
click at [9, 81] on div at bounding box center [9, 81] width 4 height 4
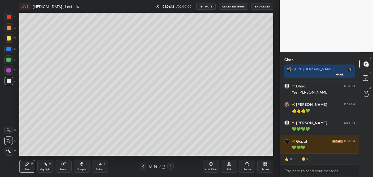
click at [8, 39] on div at bounding box center [9, 38] width 4 height 4
click at [10, 58] on div at bounding box center [8, 60] width 4 height 4
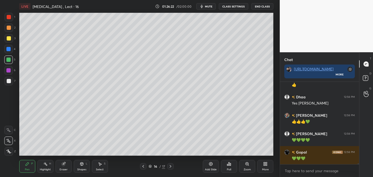
click at [9, 78] on div at bounding box center [9, 81] width 9 height 9
click at [9, 40] on div at bounding box center [9, 38] width 4 height 4
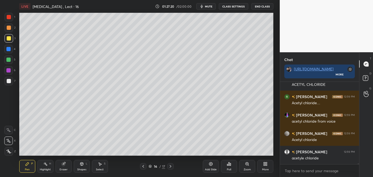
scroll to position [8881, 0]
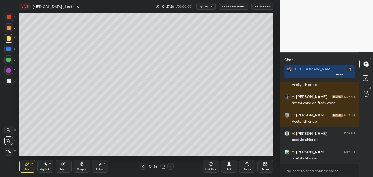
click at [10, 82] on div at bounding box center [9, 81] width 4 height 4
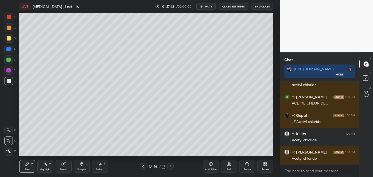
scroll to position [9010, 0]
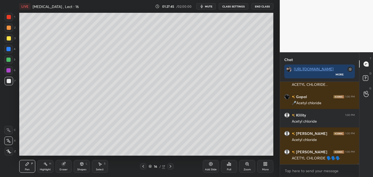
click at [9, 39] on div at bounding box center [9, 38] width 4 height 4
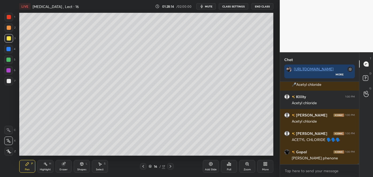
scroll to position [9029, 0]
click at [9, 59] on div at bounding box center [8, 60] width 4 height 4
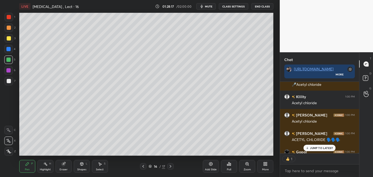
scroll to position [9045, 0]
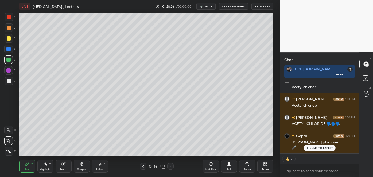
click at [9, 27] on div at bounding box center [9, 28] width 4 height 4
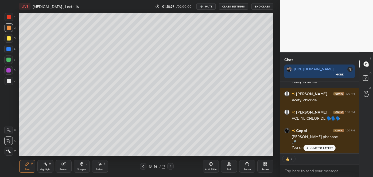
click at [9, 82] on div at bounding box center [9, 81] width 4 height 4
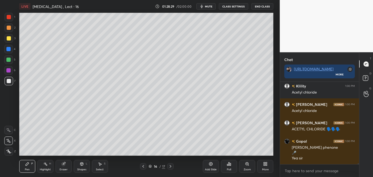
scroll to position [9040, 0]
click at [8, 50] on div at bounding box center [8, 49] width 4 height 4
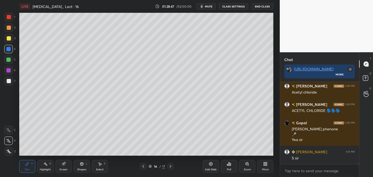
scroll to position [9076, 0]
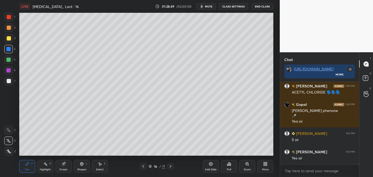
click at [7, 37] on div at bounding box center [9, 38] width 4 height 4
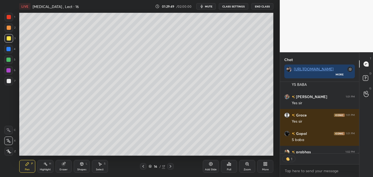
scroll to position [2, 1]
click at [365, 92] on icon at bounding box center [365, 91] width 5 height 6
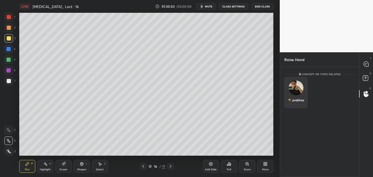
click at [295, 88] on img "grid" at bounding box center [295, 88] width 15 height 15
click at [296, 103] on button "INVITE" at bounding box center [295, 103] width 18 height 7
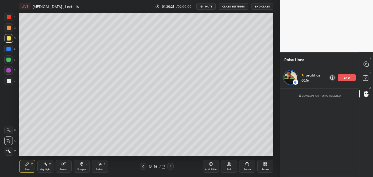
click at [212, 6] on span "mute" at bounding box center [208, 7] width 7 height 4
click at [212, 6] on span "unmute" at bounding box center [207, 7] width 11 height 4
click at [212, 6] on span "mute" at bounding box center [208, 7] width 7 height 4
click at [212, 6] on span "unmute" at bounding box center [207, 7] width 11 height 4
click at [346, 80] on div "end" at bounding box center [346, 77] width 18 height 7
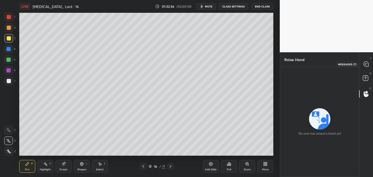
click at [365, 62] on icon at bounding box center [365, 64] width 5 height 5
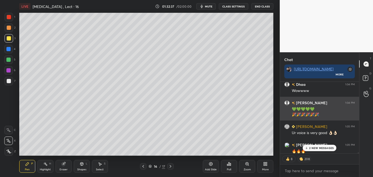
scroll to position [70, 77]
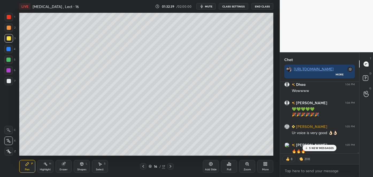
click at [325, 149] on p "5 NEW MESSAGES" at bounding box center [321, 148] width 25 height 3
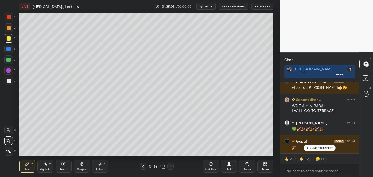
scroll to position [10512, 0]
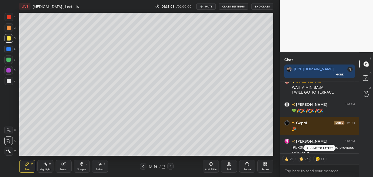
click at [143, 166] on icon at bounding box center [143, 166] width 4 height 4
click at [315, 149] on p "JUMP TO LATEST" at bounding box center [321, 148] width 23 height 3
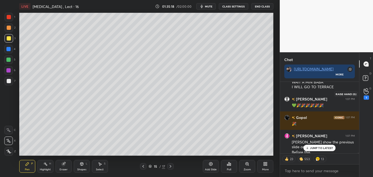
click at [365, 94] on icon at bounding box center [365, 91] width 5 height 5
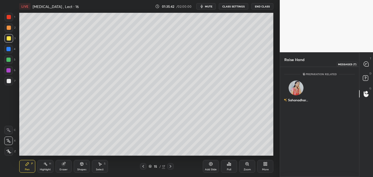
click at [366, 65] on icon at bounding box center [365, 64] width 5 height 5
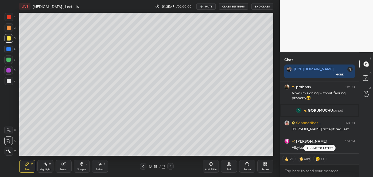
scroll to position [10613, 0]
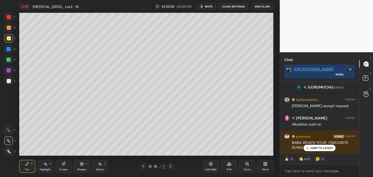
click at [313, 145] on div "JUMP TO LATEST" at bounding box center [319, 148] width 32 height 6
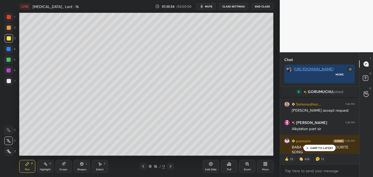
scroll to position [2, 1]
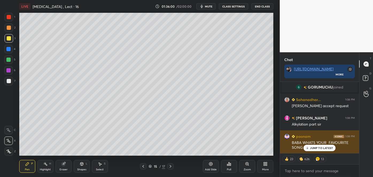
click at [306, 145] on div "BABA WHATS YOUR FAVOURITE SONG" at bounding box center [323, 145] width 63 height 10
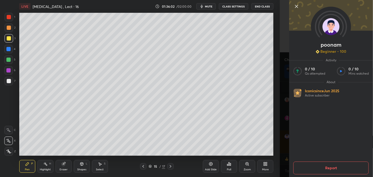
click at [284, 133] on div "poonam Beginner • 100 Activity 0 / 10 Qs attempted 0 / 10 Mins watched About Ic…" at bounding box center [326, 88] width 93 height 177
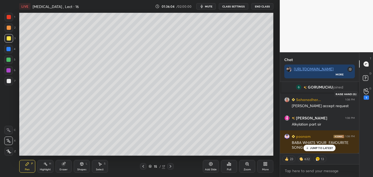
click at [364, 89] on icon at bounding box center [365, 91] width 5 height 6
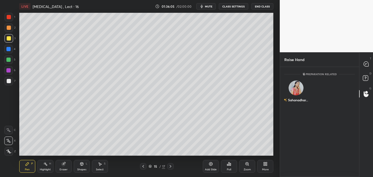
scroll to position [2, 1]
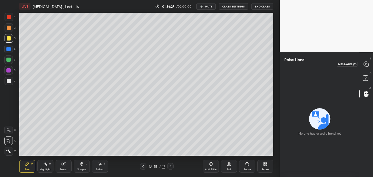
click at [364, 66] on icon at bounding box center [366, 64] width 6 height 6
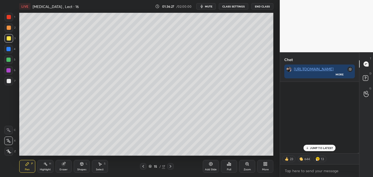
scroll to position [70, 77]
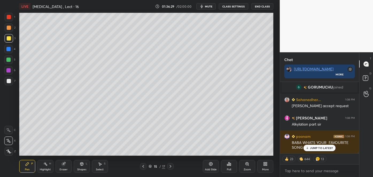
click at [323, 148] on p "JUMP TO LATEST" at bounding box center [321, 148] width 23 height 3
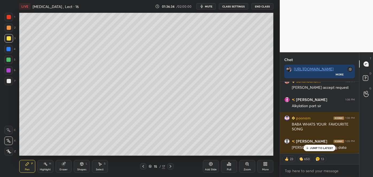
click at [309, 148] on icon at bounding box center [306, 148] width 3 height 3
click at [144, 166] on icon at bounding box center [143, 166] width 4 height 4
click at [365, 97] on div "1" at bounding box center [365, 98] width 5 height 4
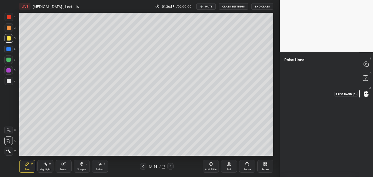
scroll to position [2, 1]
click at [366, 66] on icon at bounding box center [365, 64] width 5 height 5
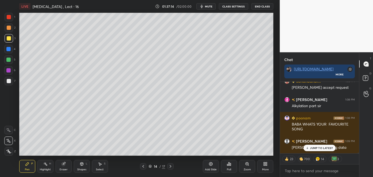
click at [310, 146] on div "JUMP TO LATEST" at bounding box center [319, 148] width 32 height 6
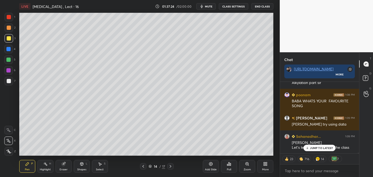
click at [310, 147] on p "JUMP TO LATEST" at bounding box center [321, 148] width 23 height 3
click at [171, 166] on icon at bounding box center [170, 166] width 4 height 4
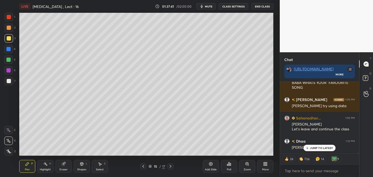
click at [171, 166] on icon at bounding box center [170, 166] width 4 height 4
click at [144, 166] on icon at bounding box center [143, 166] width 4 height 4
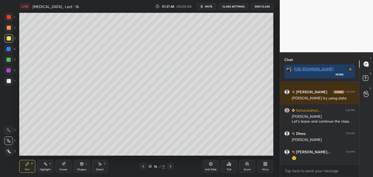
scroll to position [10681, 0]
click at [212, 167] on div "Add Slide" at bounding box center [211, 166] width 16 height 13
click at [8, 82] on div at bounding box center [9, 81] width 4 height 4
click at [83, 167] on div "Shapes L" at bounding box center [82, 166] width 16 height 13
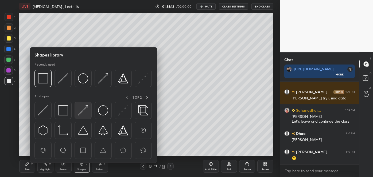
scroll to position [2, 1]
click at [64, 113] on img at bounding box center [63, 110] width 10 height 10
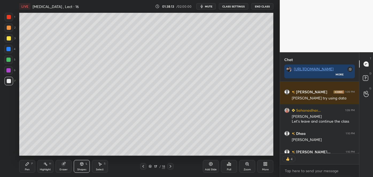
click at [7, 37] on div at bounding box center [9, 38] width 4 height 4
click at [29, 166] on div "Pen P" at bounding box center [27, 166] width 16 height 13
click at [10, 82] on div at bounding box center [9, 81] width 4 height 4
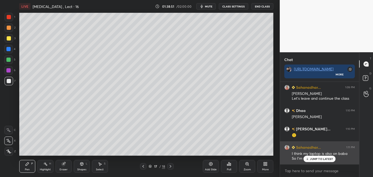
click at [314, 160] on p "JUMP TO LATEST" at bounding box center [321, 159] width 23 height 3
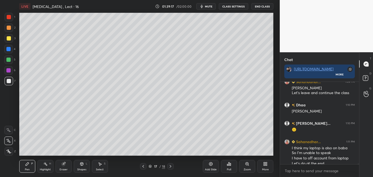
scroll to position [10715, 0]
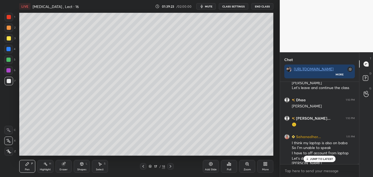
click at [11, 40] on div at bounding box center [9, 38] width 9 height 9
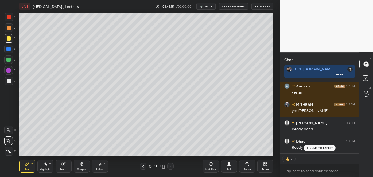
scroll to position [10818, 0]
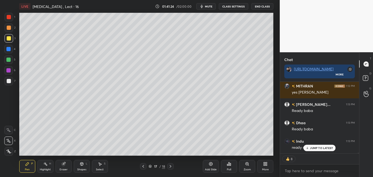
click at [229, 166] on icon at bounding box center [229, 164] width 4 height 4
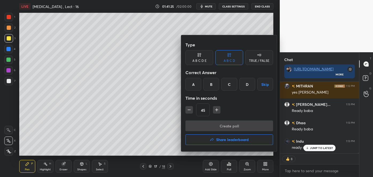
click at [226, 83] on div "C" at bounding box center [229, 84] width 16 height 13
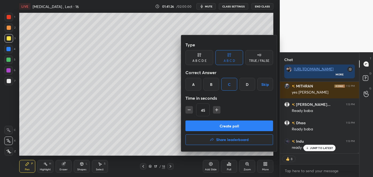
click at [226, 127] on button "Create poll" at bounding box center [229, 126] width 88 height 11
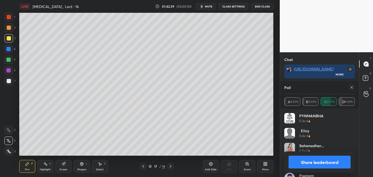
scroll to position [2, 1]
click at [293, 159] on button "Share leaderboard" at bounding box center [319, 162] width 62 height 13
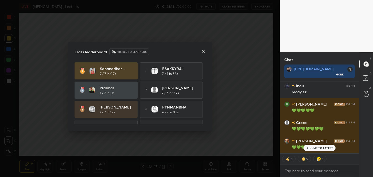
scroll to position [70, 77]
click at [203, 52] on icon at bounding box center [203, 51] width 4 height 4
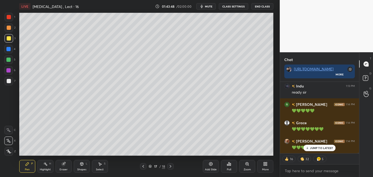
click at [8, 70] on div at bounding box center [8, 70] width 4 height 4
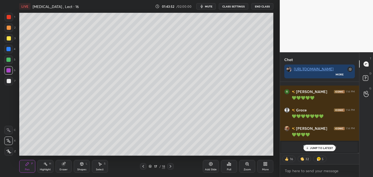
click at [9, 27] on div at bounding box center [9, 28] width 4 height 4
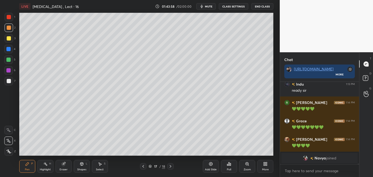
scroll to position [10893, 0]
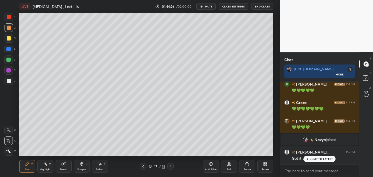
click at [211, 163] on icon at bounding box center [210, 164] width 4 height 4
click at [9, 80] on div at bounding box center [9, 81] width 4 height 4
click at [9, 37] on div at bounding box center [9, 38] width 4 height 4
click at [8, 28] on div at bounding box center [9, 28] width 4 height 4
click at [8, 38] on div at bounding box center [9, 38] width 4 height 4
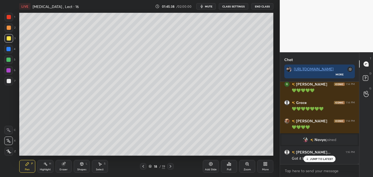
click at [10, 81] on div at bounding box center [9, 81] width 4 height 4
click at [10, 39] on div at bounding box center [9, 38] width 4 height 4
click at [10, 49] on div at bounding box center [8, 49] width 4 height 4
click at [11, 82] on div at bounding box center [9, 81] width 9 height 9
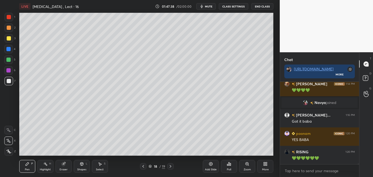
scroll to position [10949, 0]
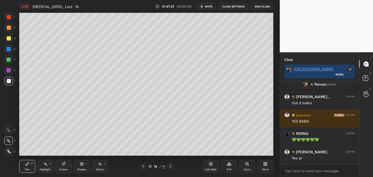
click at [210, 164] on icon at bounding box center [211, 164] width 2 height 2
click at [9, 81] on div at bounding box center [9, 81] width 4 height 4
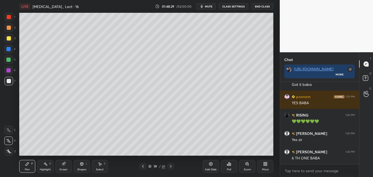
click at [144, 165] on icon at bounding box center [143, 166] width 4 height 4
click at [210, 168] on div "Add Slide" at bounding box center [211, 169] width 12 height 3
click at [7, 38] on div at bounding box center [9, 38] width 4 height 4
click at [7, 48] on div at bounding box center [8, 49] width 4 height 4
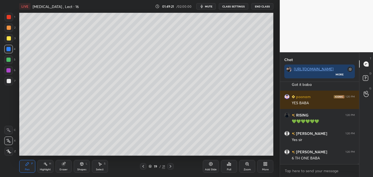
scroll to position [10986, 0]
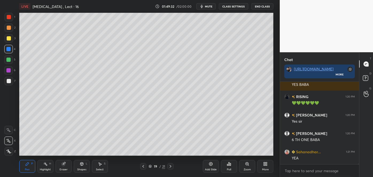
click at [8, 17] on div at bounding box center [9, 17] width 4 height 4
click at [81, 167] on div "Shapes L" at bounding box center [82, 166] width 16 height 13
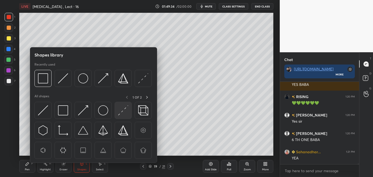
click at [122, 106] on img at bounding box center [123, 110] width 10 height 10
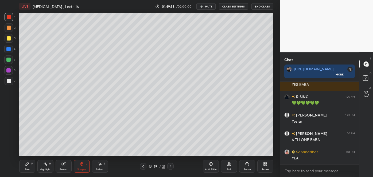
click at [28, 166] on icon at bounding box center [27, 164] width 4 height 4
click at [9, 82] on div at bounding box center [9, 81] width 4 height 4
click at [169, 167] on icon at bounding box center [170, 166] width 4 height 4
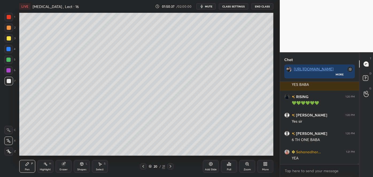
click at [9, 38] on div at bounding box center [9, 38] width 4 height 4
click at [9, 79] on div at bounding box center [9, 81] width 9 height 9
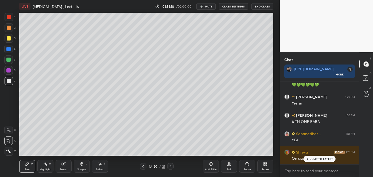
click at [8, 60] on div at bounding box center [8, 60] width 4 height 4
click at [212, 7] on span "mute" at bounding box center [208, 7] width 7 height 4
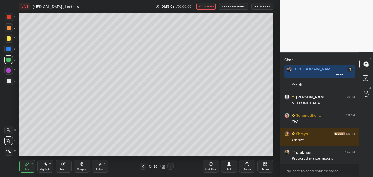
scroll to position [2, 1]
click at [8, 81] on div at bounding box center [9, 81] width 4 height 4
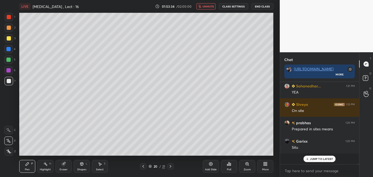
scroll to position [11041, 0]
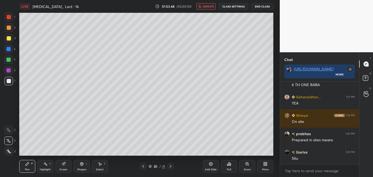
click at [9, 27] on div at bounding box center [9, 28] width 4 height 4
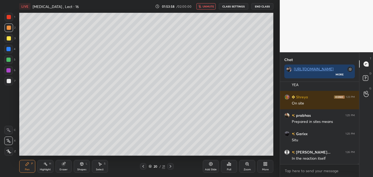
scroll to position [11078, 0]
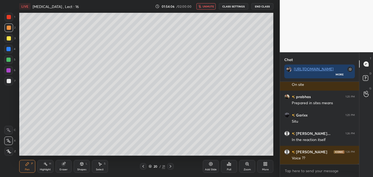
click at [8, 39] on div at bounding box center [9, 38] width 4 height 4
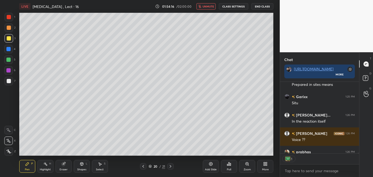
scroll to position [2, 1]
click at [85, 164] on div "Shapes L" at bounding box center [82, 166] width 16 height 13
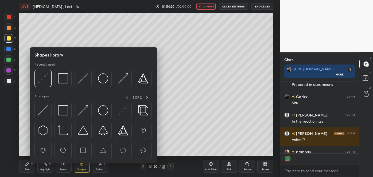
click at [204, 9] on button "unmute" at bounding box center [205, 6] width 19 height 6
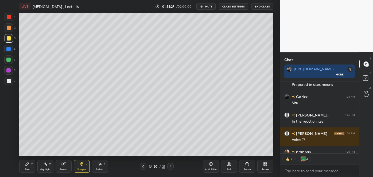
click at [8, 50] on div at bounding box center [8, 49] width 4 height 4
click at [88, 168] on div "Shapes L" at bounding box center [82, 166] width 16 height 13
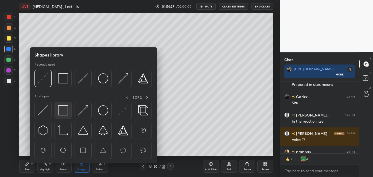
click at [66, 110] on img at bounding box center [63, 110] width 10 height 10
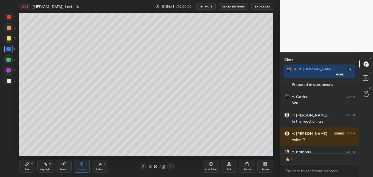
scroll to position [70, 77]
click at [8, 27] on div at bounding box center [9, 28] width 4 height 4
click at [10, 70] on div at bounding box center [8, 70] width 4 height 4
click at [83, 166] on icon at bounding box center [82, 164] width 4 height 4
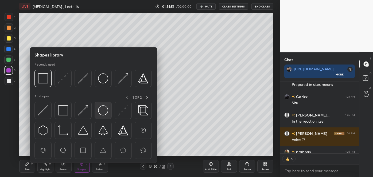
click at [99, 110] on img at bounding box center [103, 110] width 10 height 10
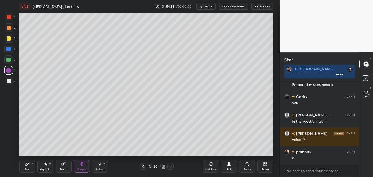
scroll to position [2, 1]
click at [8, 59] on div at bounding box center [8, 60] width 4 height 4
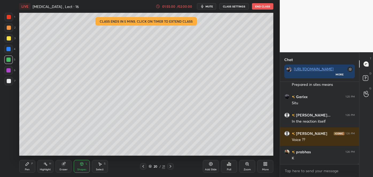
click at [7, 17] on div at bounding box center [9, 17] width 4 height 4
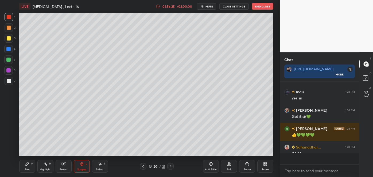
scroll to position [81, 77]
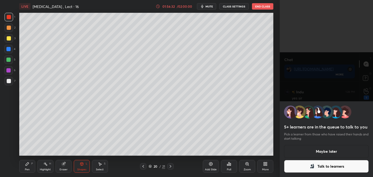
click at [318, 150] on button "Maybe later" at bounding box center [326, 151] width 85 height 13
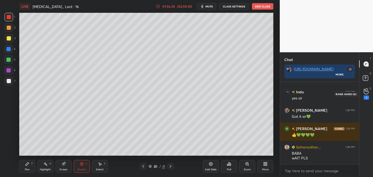
click at [365, 96] on div "1" at bounding box center [365, 98] width 5 height 4
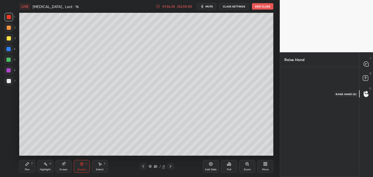
scroll to position [2, 1]
click at [367, 63] on icon at bounding box center [365, 64] width 5 height 5
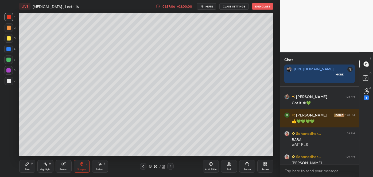
scroll to position [94, 77]
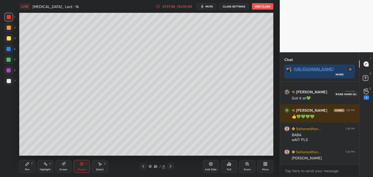
click at [365, 93] on icon at bounding box center [365, 91] width 5 height 6
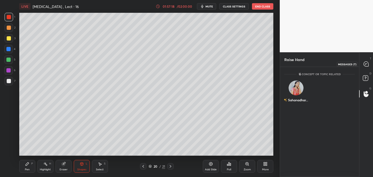
click at [365, 64] on icon at bounding box center [366, 64] width 2 height 0
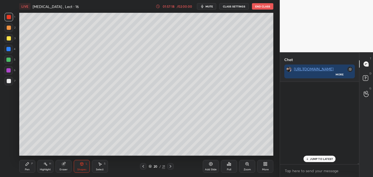
scroll to position [81, 77]
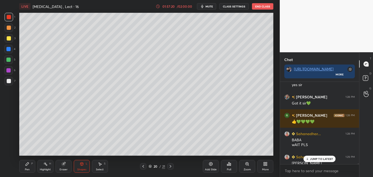
click at [308, 160] on icon at bounding box center [306, 159] width 3 height 3
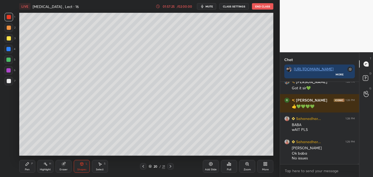
click at [10, 50] on div at bounding box center [8, 49] width 4 height 4
click at [30, 165] on div "Pen P" at bounding box center [27, 166] width 16 height 13
click at [211, 165] on icon at bounding box center [210, 164] width 4 height 4
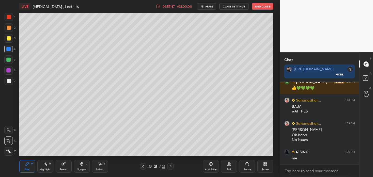
click at [9, 39] on div at bounding box center [9, 38] width 4 height 4
click at [10, 48] on div at bounding box center [8, 49] width 4 height 4
click at [10, 39] on div at bounding box center [9, 38] width 4 height 4
click at [10, 49] on div at bounding box center [8, 49] width 4 height 4
click at [7, 38] on div at bounding box center [9, 38] width 4 height 4
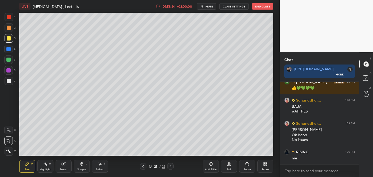
click at [9, 81] on div at bounding box center [9, 81] width 4 height 4
click at [10, 58] on div at bounding box center [8, 60] width 4 height 4
click at [8, 17] on div at bounding box center [9, 17] width 4 height 4
click at [82, 167] on div "Shapes L" at bounding box center [82, 166] width 16 height 13
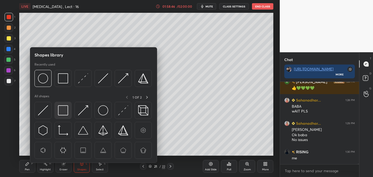
click at [63, 112] on img at bounding box center [63, 110] width 10 height 10
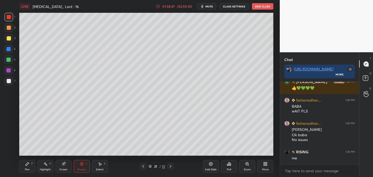
click at [9, 70] on div at bounding box center [8, 70] width 4 height 4
click at [32, 167] on div "Pen P" at bounding box center [27, 166] width 16 height 13
click at [7, 27] on div at bounding box center [9, 28] width 4 height 4
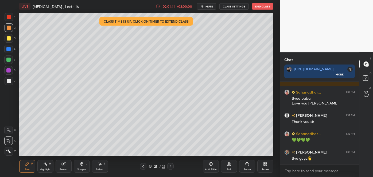
scroll to position [11977, 0]
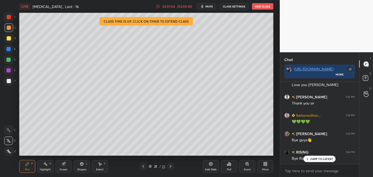
click at [313, 159] on p "JUMP TO LATEST" at bounding box center [321, 159] width 23 height 3
click at [261, 7] on button "End Class" at bounding box center [262, 6] width 21 height 6
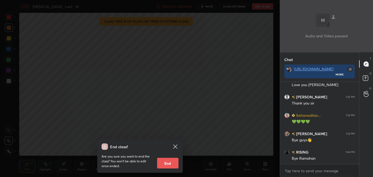
scroll to position [11996, 0]
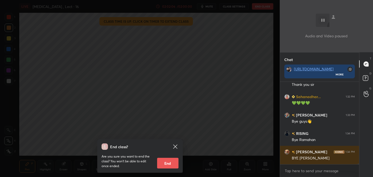
click at [171, 161] on button "End" at bounding box center [167, 163] width 21 height 11
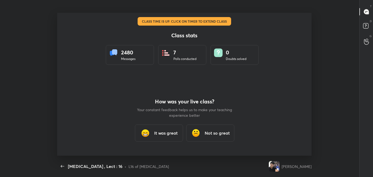
scroll to position [143, 361]
click at [174, 133] on h3 "It was great" at bounding box center [165, 133] width 23 height 6
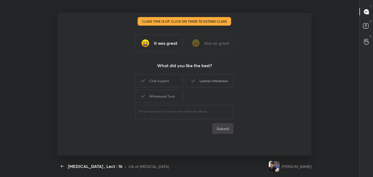
click at [216, 82] on div "Learner Interaction" at bounding box center [209, 80] width 48 height 13
type textarea "x"
click at [218, 129] on button "Submit" at bounding box center [222, 128] width 21 height 11
